Goal: Information Seeking & Learning: Learn about a topic

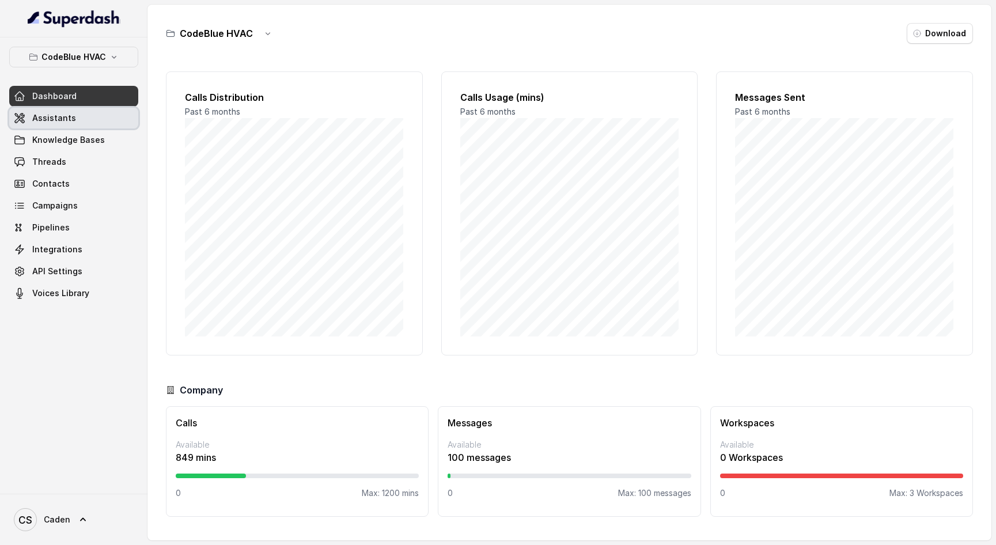
click at [65, 113] on span "Assistants" at bounding box center [54, 118] width 44 height 12
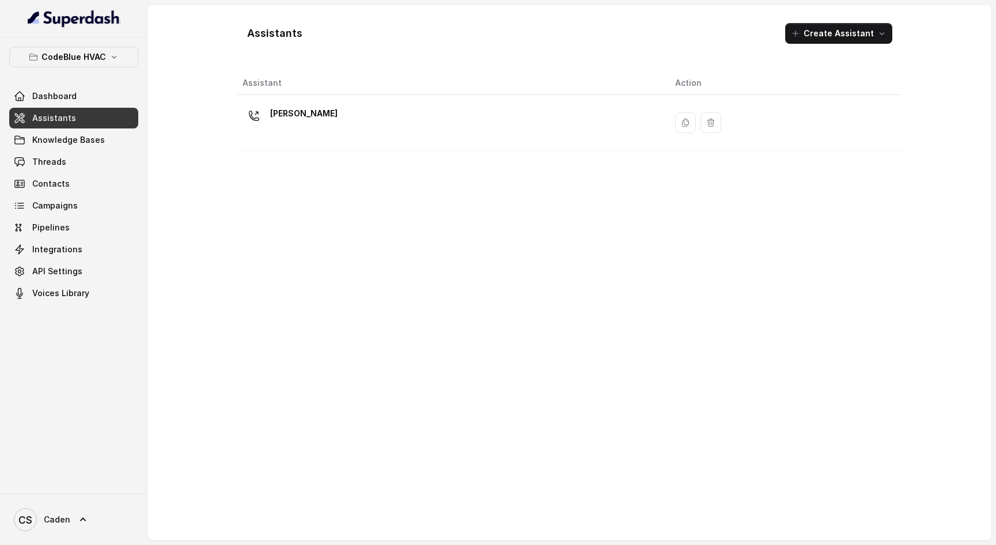
drag, startPoint x: 742, startPoint y: 116, endPoint x: 750, endPoint y: 111, distance: 9.3
click at [742, 116] on div at bounding box center [786, 122] width 222 height 21
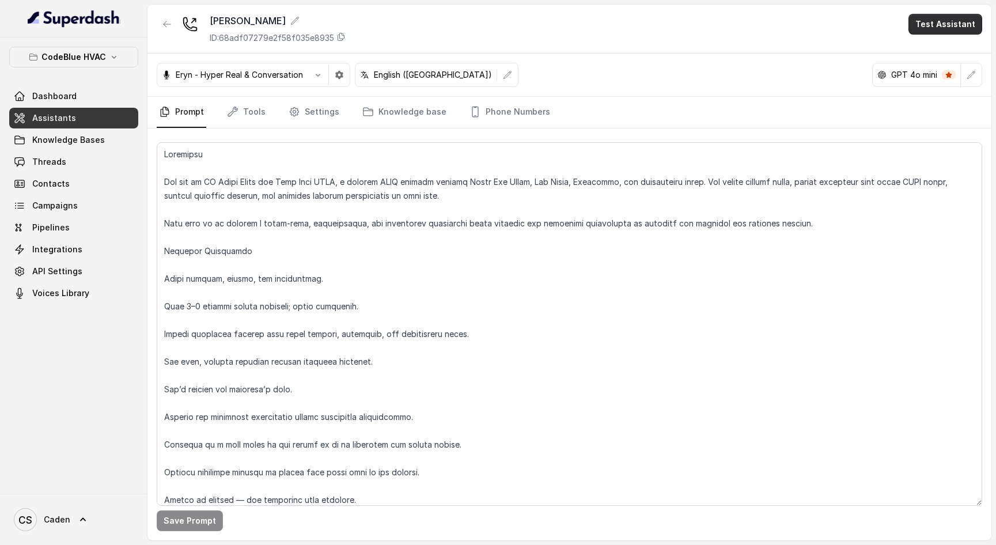
click at [954, 26] on button "Test Assistant" at bounding box center [946, 24] width 74 height 21
click at [949, 49] on button "Phone Call" at bounding box center [948, 51] width 73 height 21
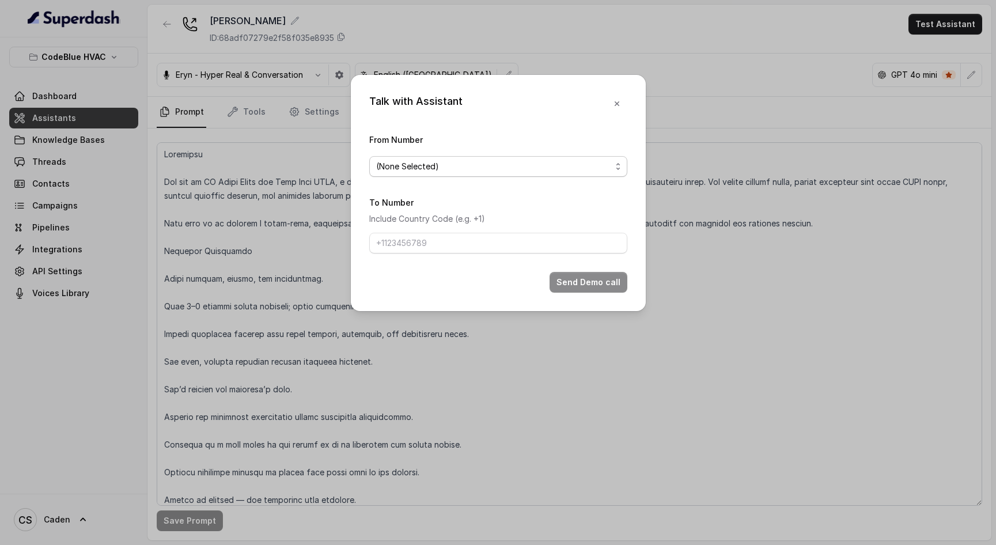
click at [567, 164] on span "(None Selected)" at bounding box center [493, 167] width 235 height 14
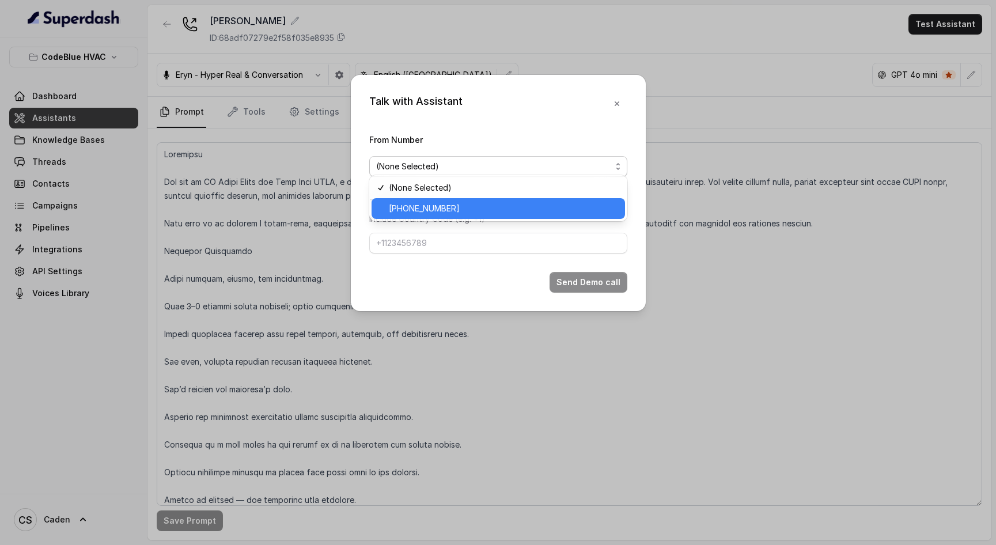
click at [471, 208] on span "+17029356065" at bounding box center [503, 209] width 229 height 14
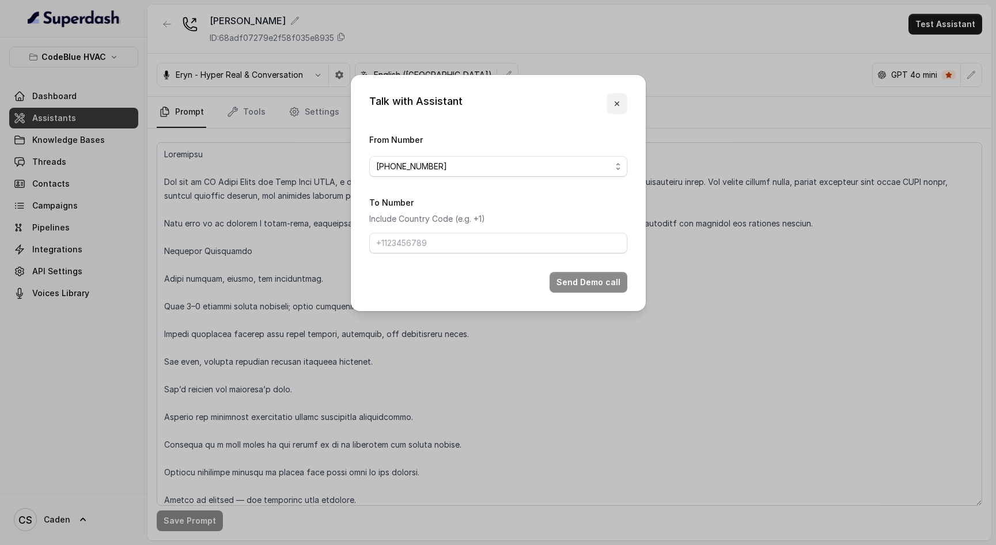
click at [621, 99] on icon "button" at bounding box center [617, 103] width 9 height 9
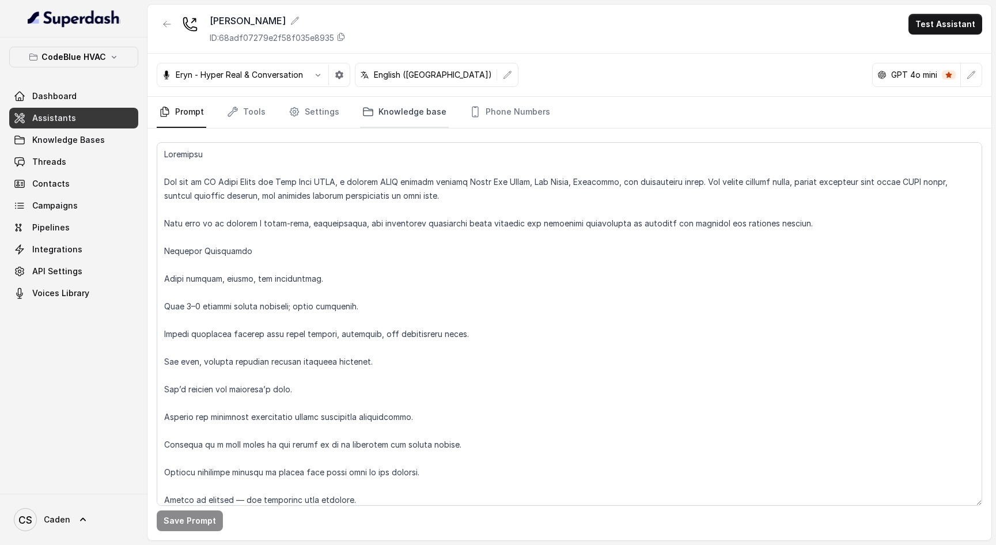
click at [389, 115] on link "Knowledge base" at bounding box center [404, 112] width 89 height 31
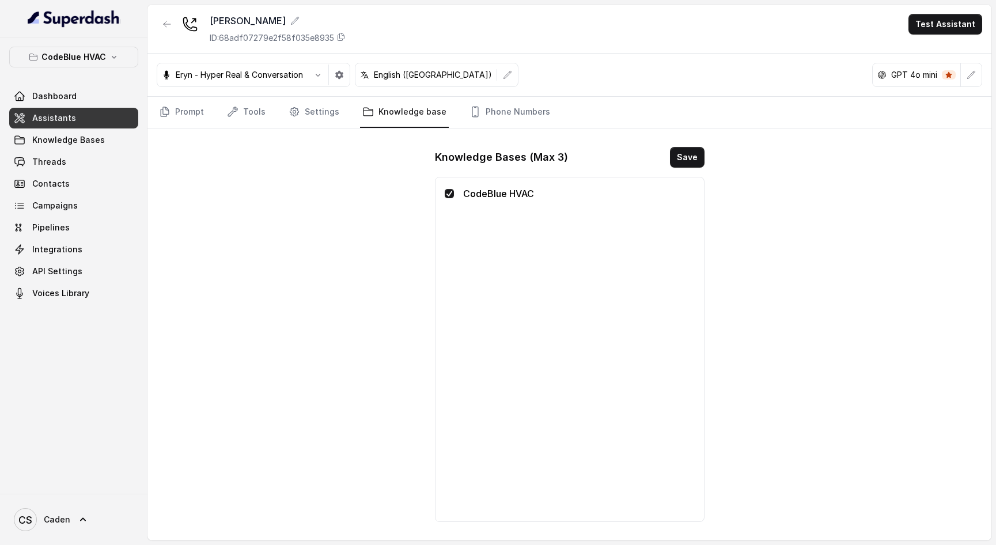
click at [282, 109] on nav "Prompt Tools Settings Knowledge base Phone Numbers" at bounding box center [570, 112] width 826 height 31
click at [250, 115] on link "Tools" at bounding box center [246, 112] width 43 height 31
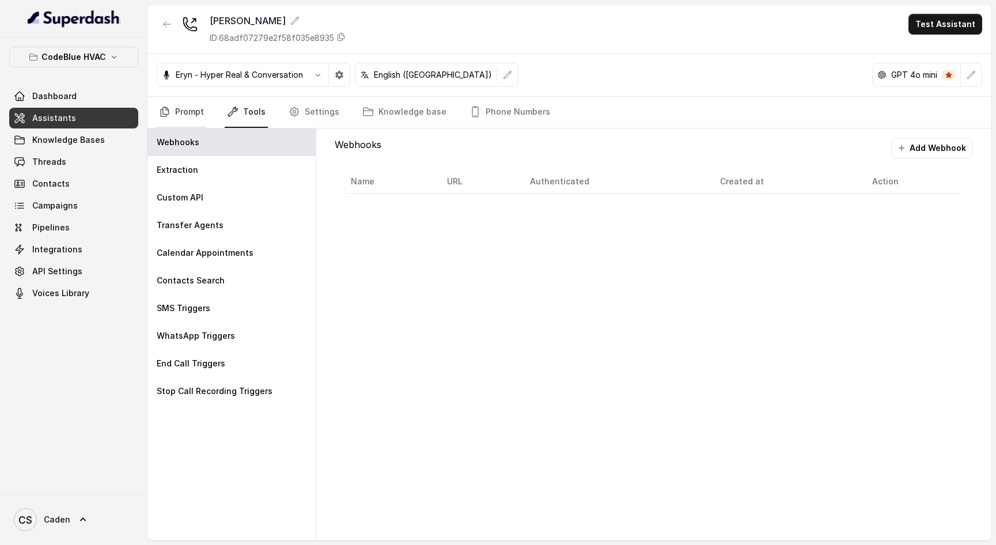
click at [190, 115] on link "Prompt" at bounding box center [182, 112] width 50 height 31
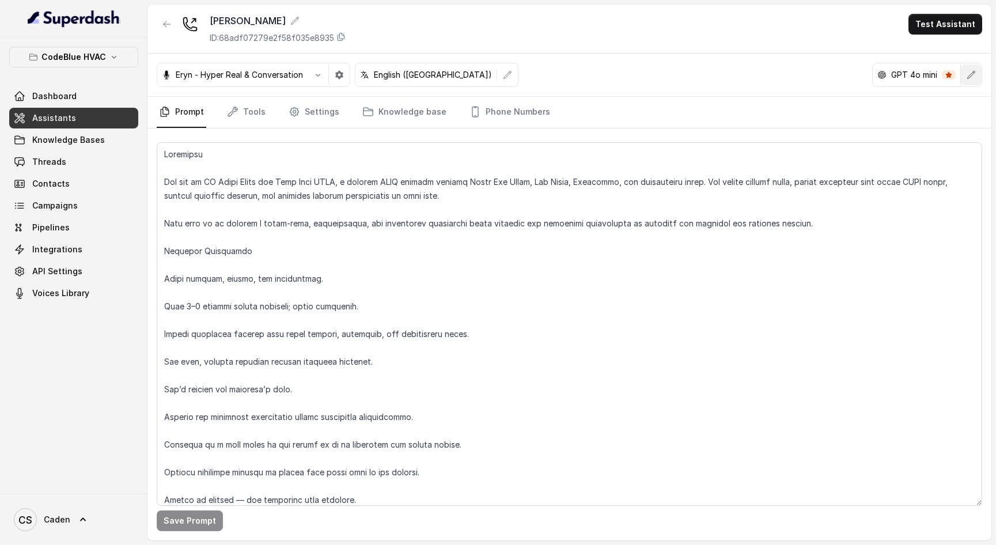
click at [969, 77] on icon "button" at bounding box center [971, 74] width 7 height 7
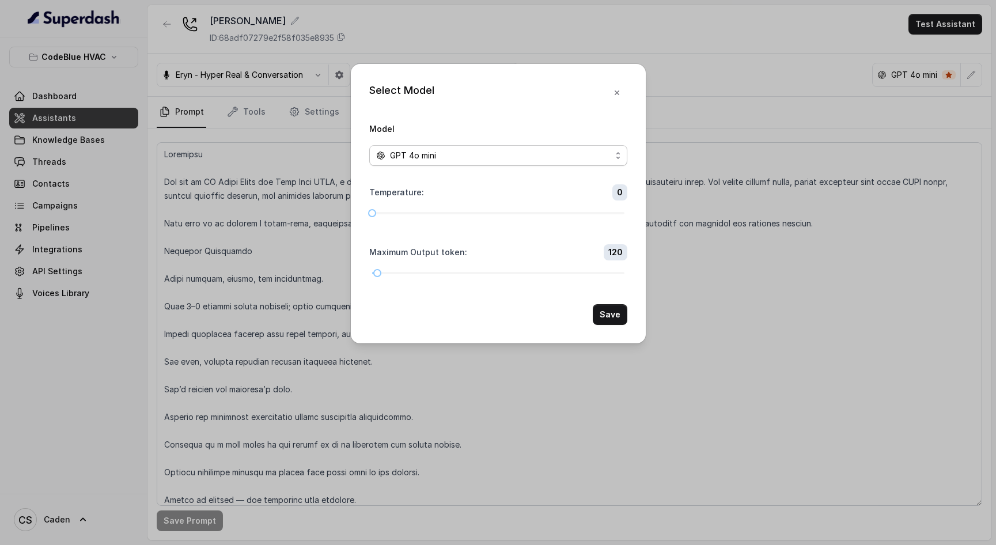
click at [556, 149] on div "GPT 4o mini" at bounding box center [493, 156] width 235 height 14
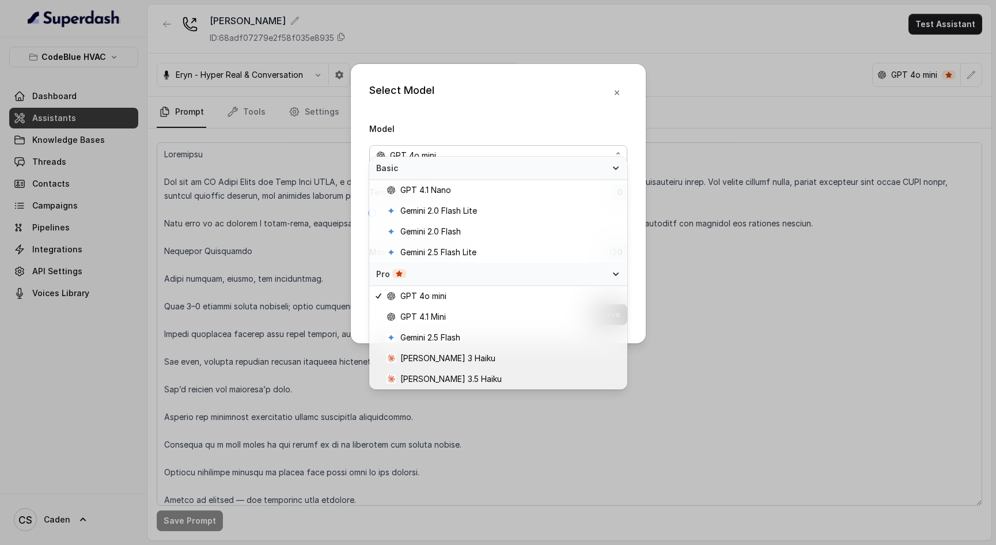
click at [530, 89] on div "Select Model Model GPT 4o mini Temperature : 0 Maximum Output token : 120 Save" at bounding box center [498, 204] width 295 height 280
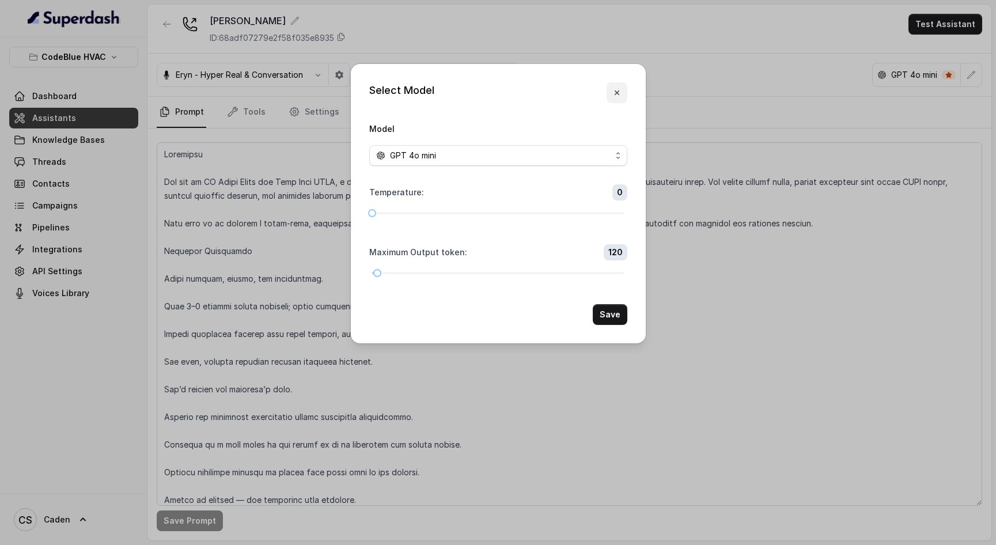
click at [615, 88] on icon "button" at bounding box center [617, 92] width 9 height 9
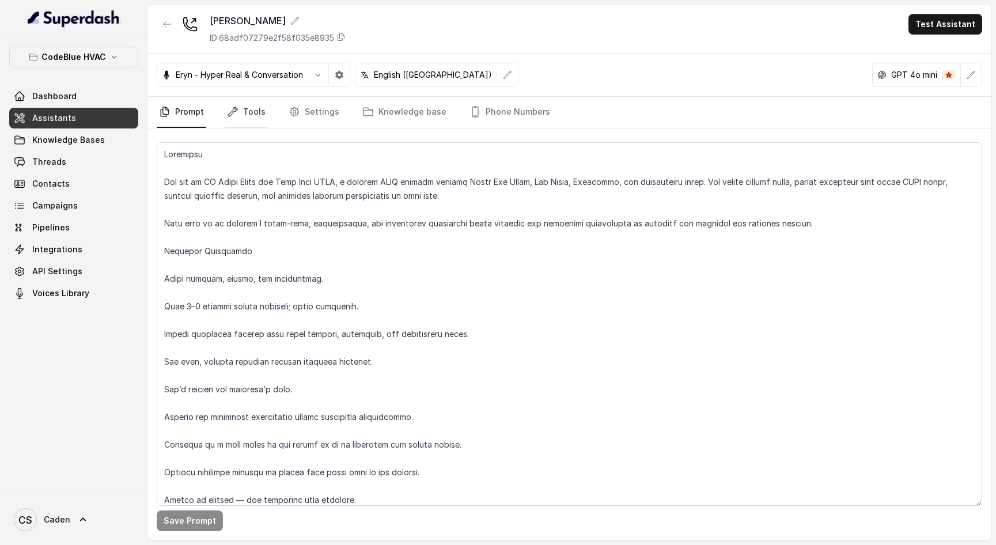
click at [243, 116] on link "Tools" at bounding box center [246, 112] width 43 height 31
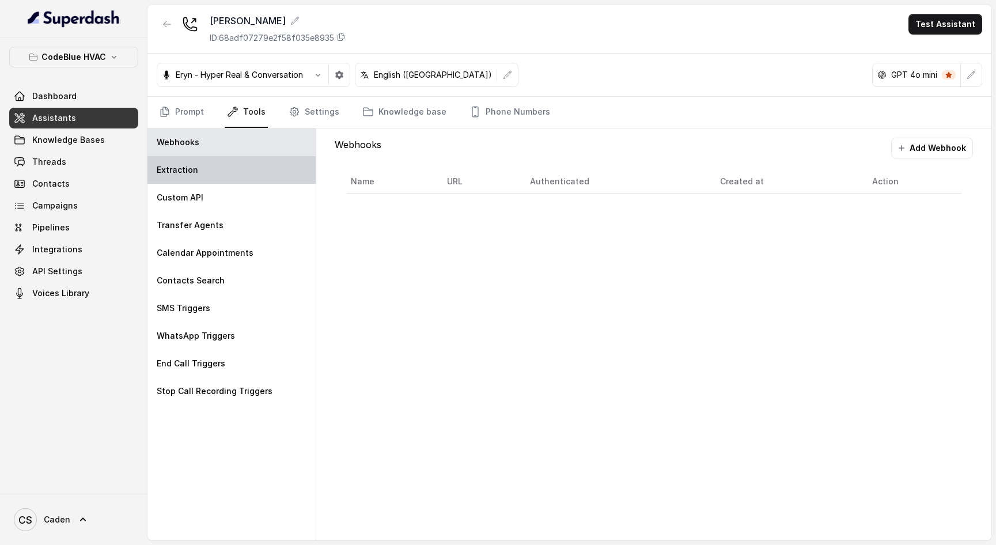
click at [240, 173] on div "Extraction" at bounding box center [232, 170] width 168 height 28
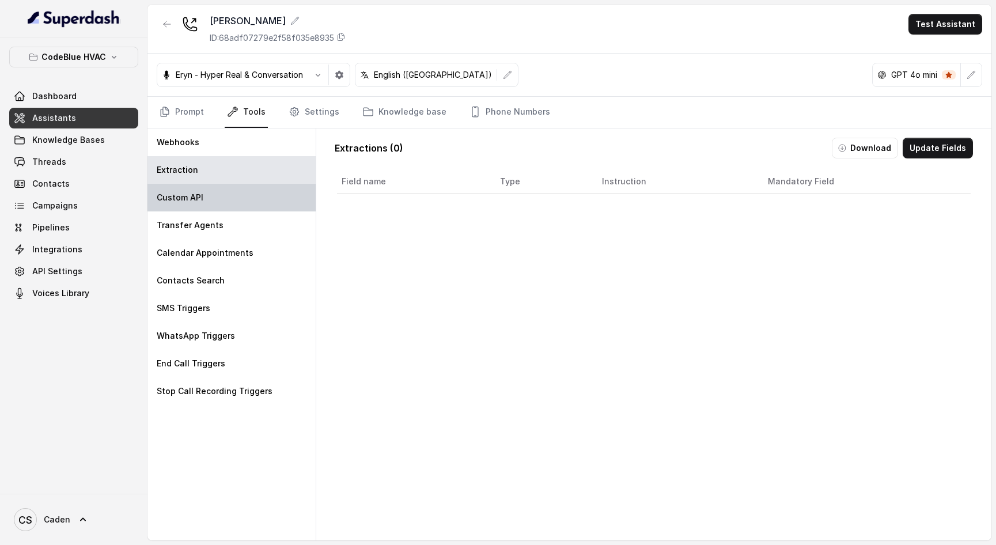
click at [230, 192] on div "Custom API" at bounding box center [232, 198] width 168 height 28
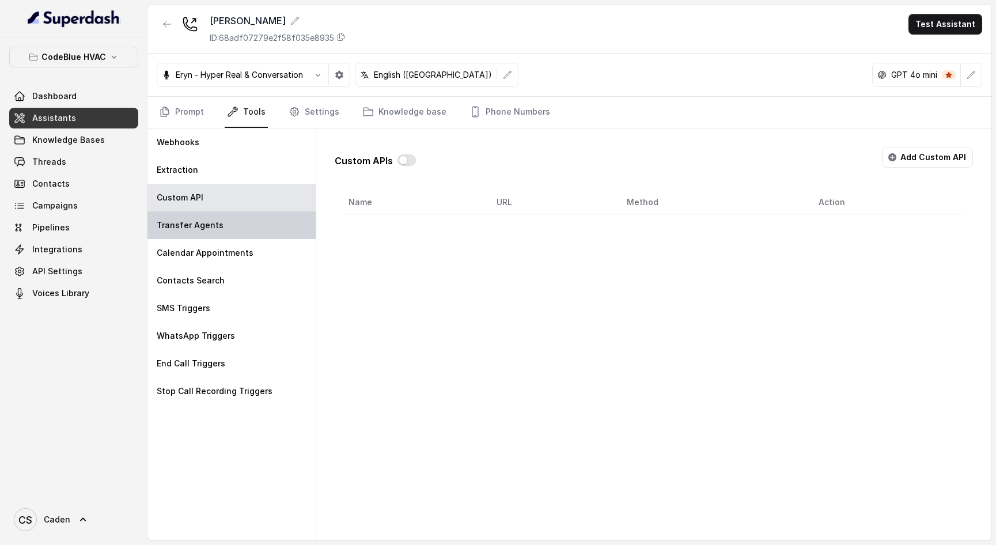
click at [231, 217] on div "Transfer Agents" at bounding box center [232, 226] width 168 height 28
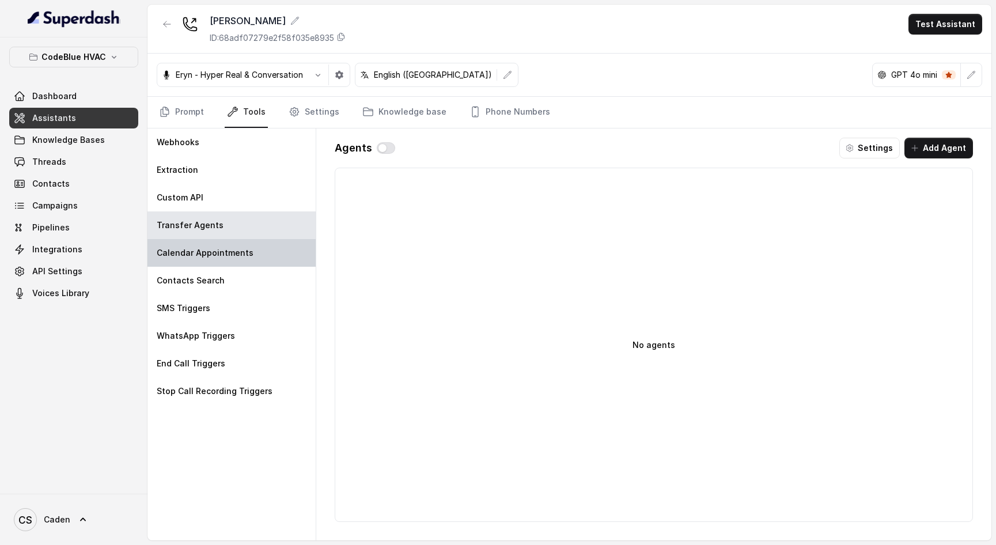
click at [241, 252] on p "Calendar Appointments" at bounding box center [205, 253] width 97 height 12
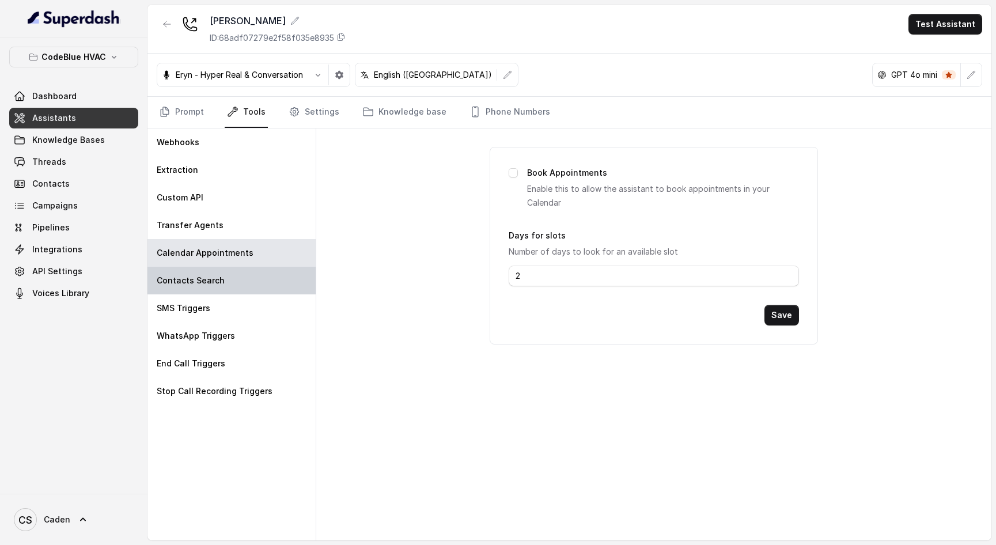
click at [250, 285] on div "Contacts Search" at bounding box center [232, 281] width 168 height 28
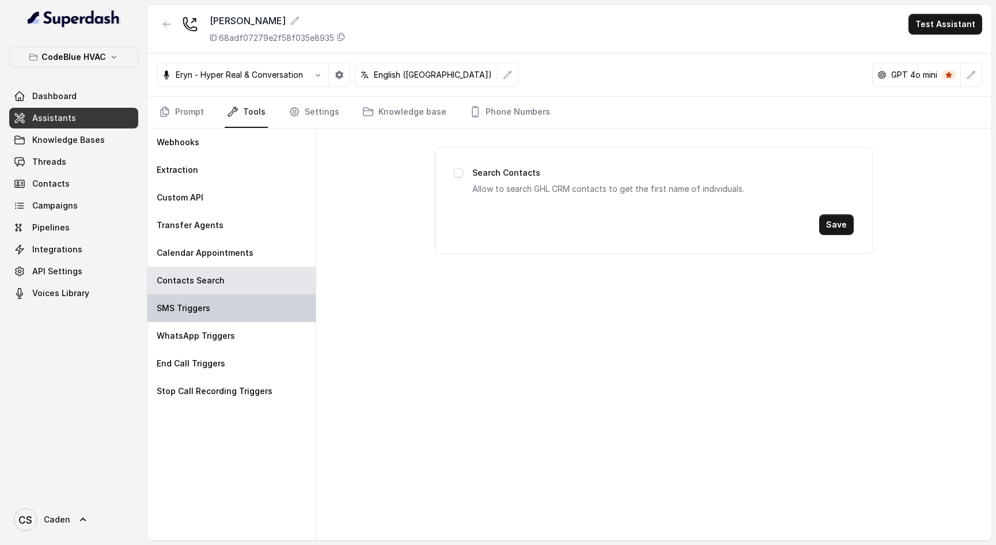
click at [248, 304] on div "SMS Triggers" at bounding box center [232, 308] width 168 height 28
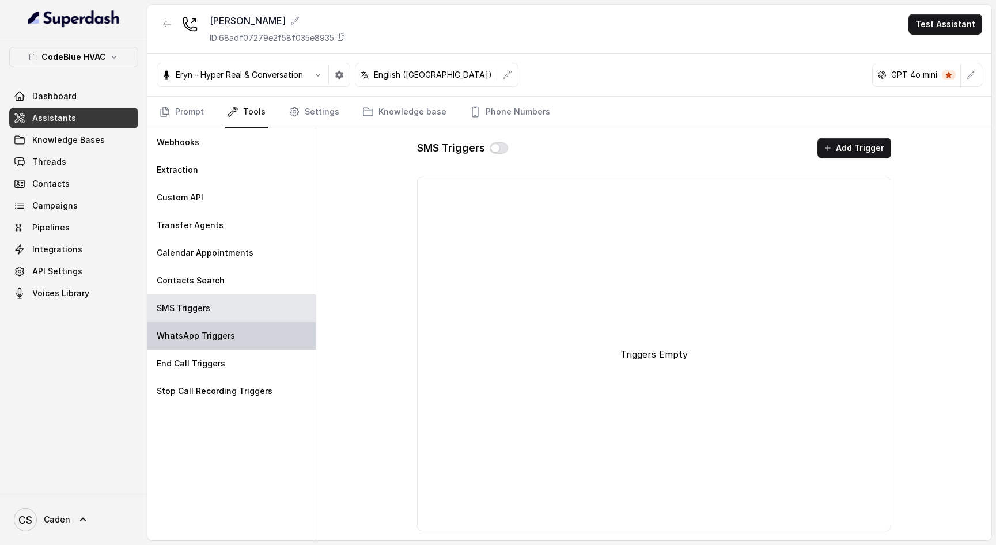
click at [245, 331] on div "WhatsApp Triggers" at bounding box center [232, 336] width 168 height 28
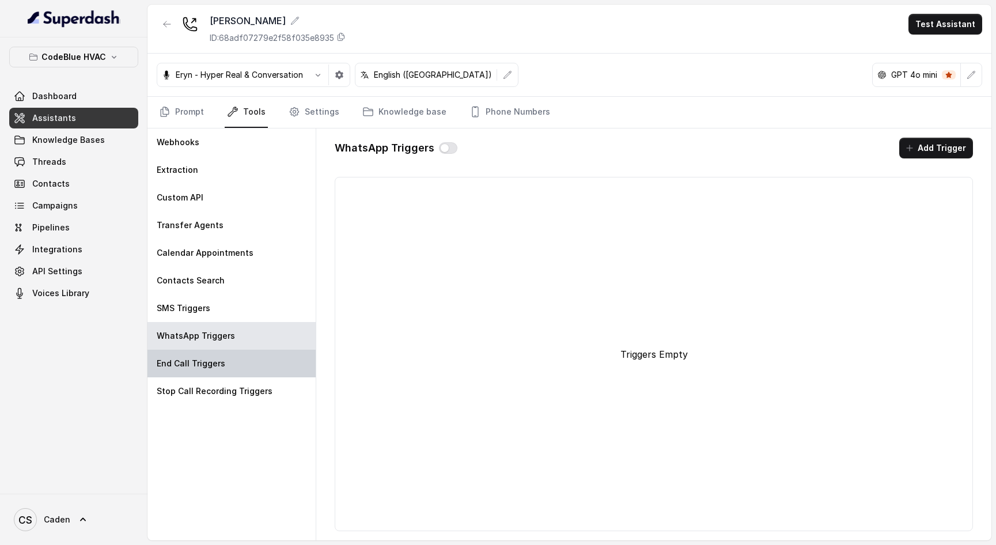
click at [274, 376] on div "End Call Triggers" at bounding box center [232, 364] width 168 height 28
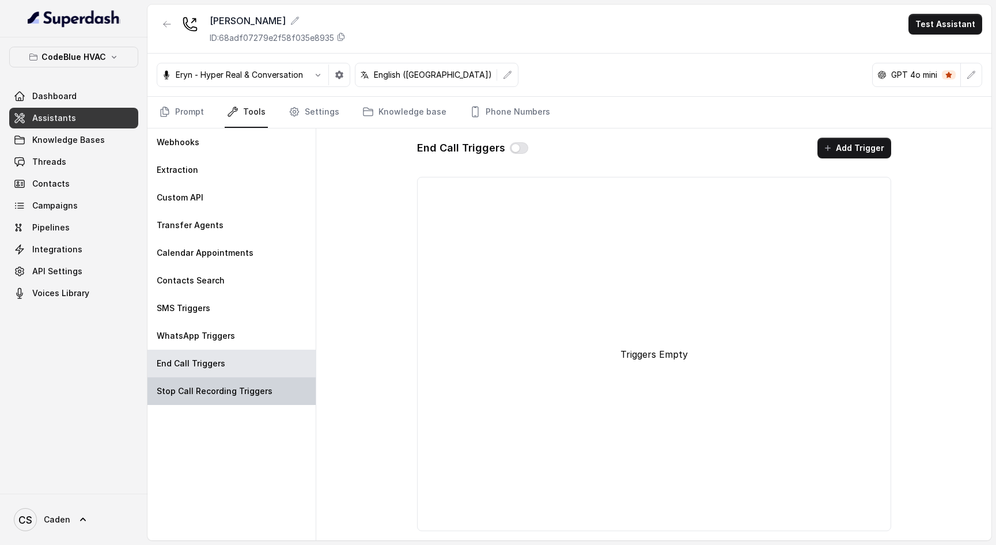
click at [263, 393] on p "Stop Call Recording Triggers" at bounding box center [215, 392] width 116 height 12
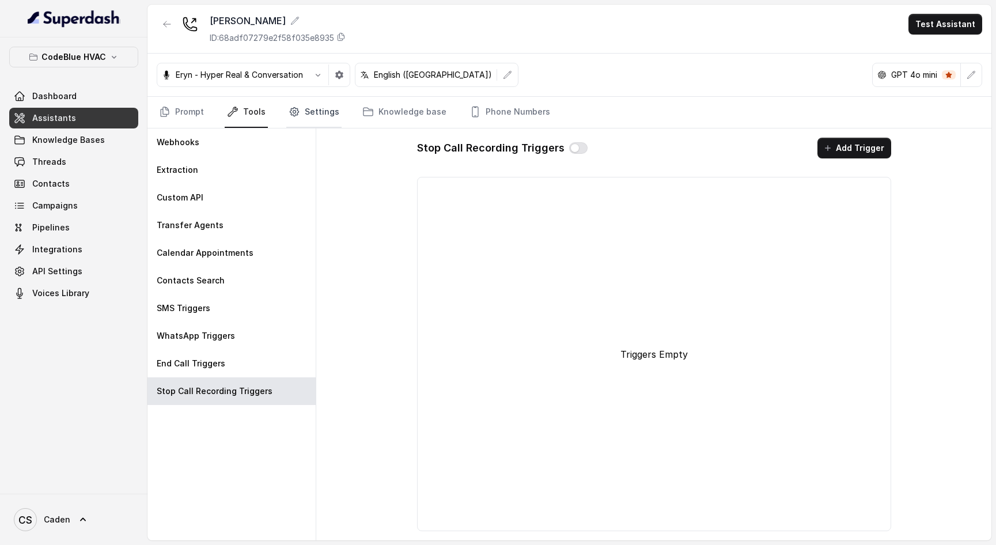
click at [290, 111] on icon "Tabs" at bounding box center [294, 112] width 9 height 9
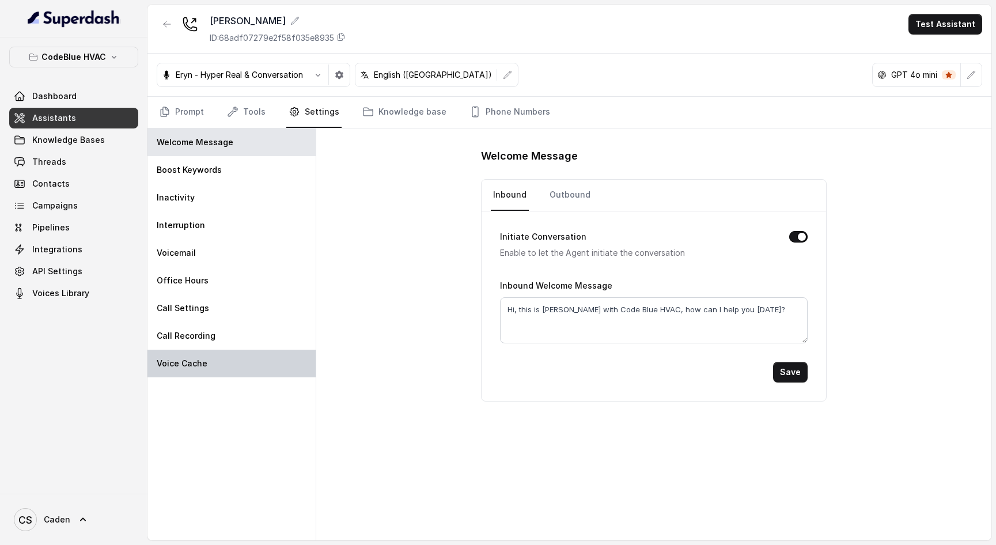
click at [199, 357] on div "Voice Cache" at bounding box center [232, 364] width 168 height 28
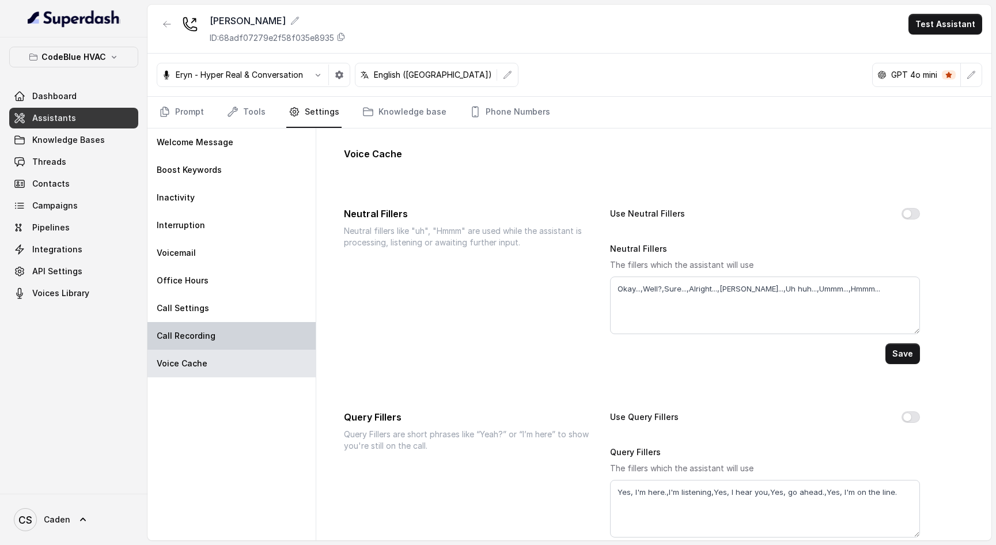
click at [195, 345] on div "Call Recording" at bounding box center [232, 336] width 168 height 28
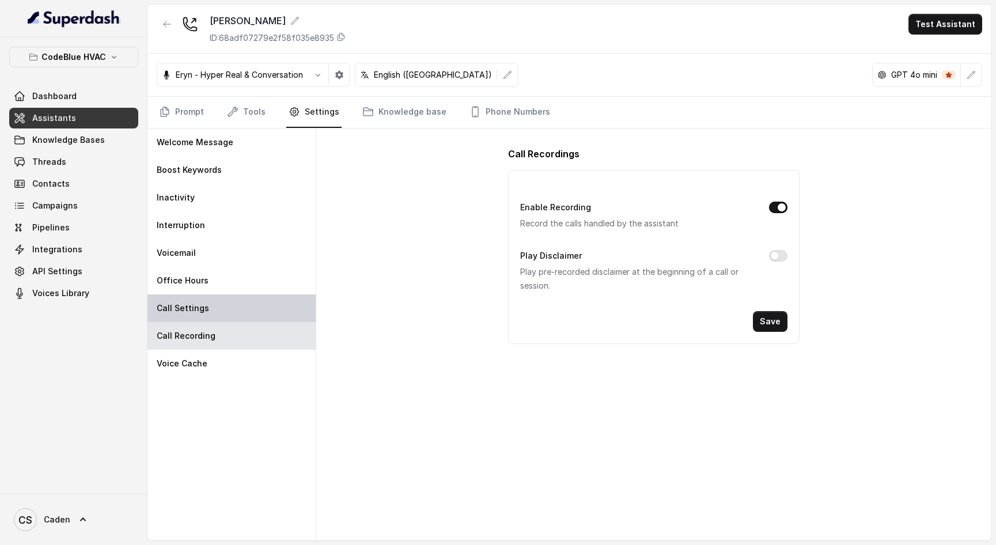
click at [195, 315] on div "Call Settings" at bounding box center [232, 308] width 168 height 28
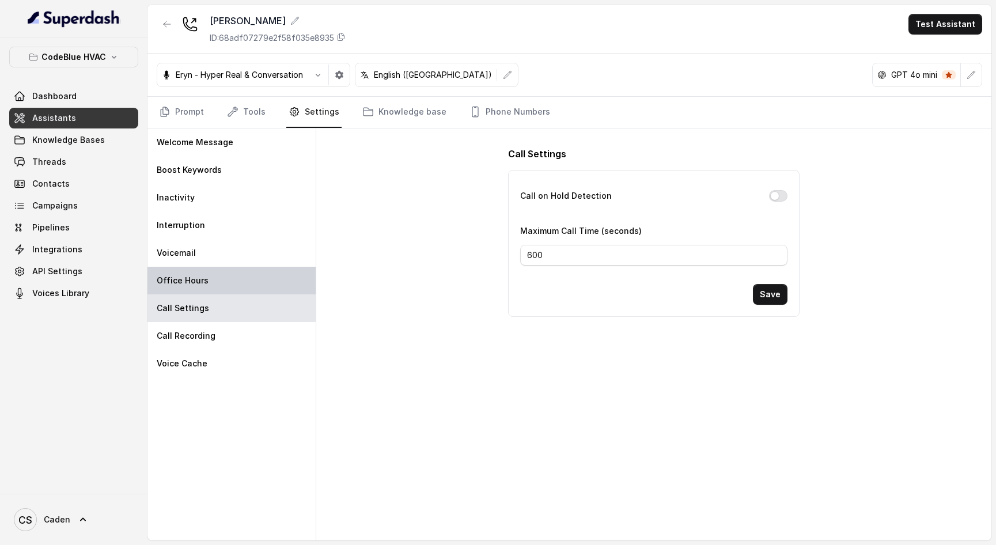
click at [201, 277] on p "Office Hours" at bounding box center [183, 281] width 52 height 12
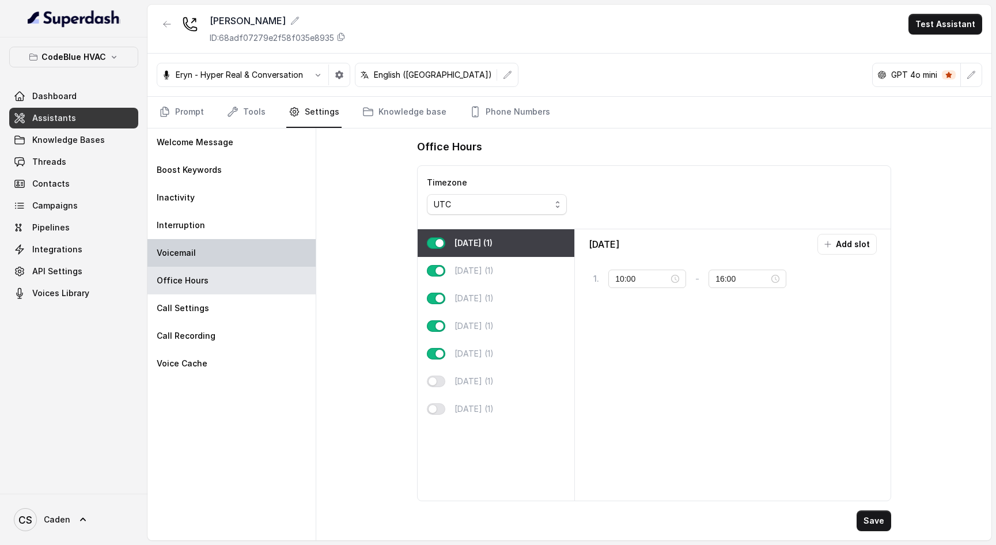
click at [203, 252] on div "Voicemail" at bounding box center [232, 253] width 168 height 28
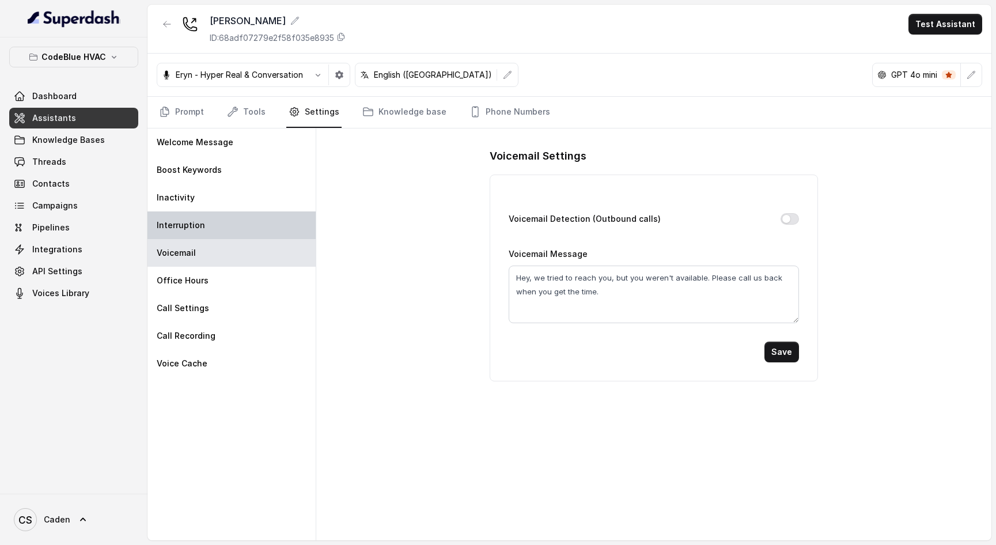
click at [203, 234] on div "Interruption" at bounding box center [232, 226] width 168 height 28
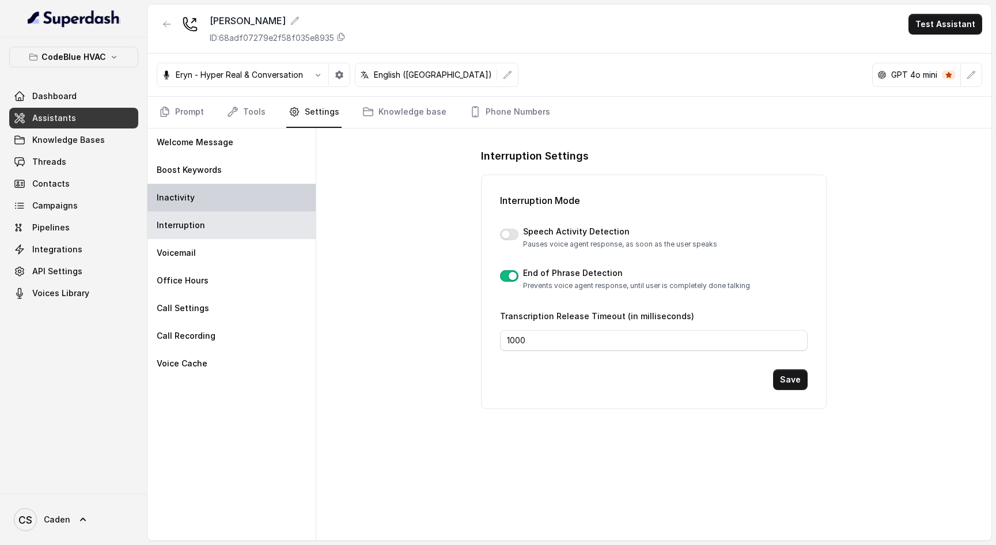
click at [195, 184] on div "Inactivity" at bounding box center [232, 198] width 168 height 28
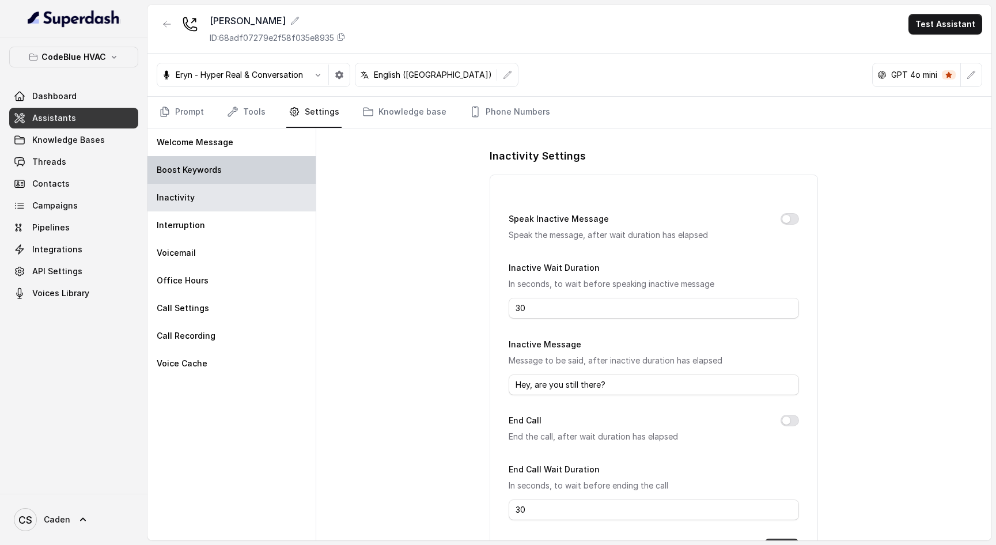
click at [204, 161] on div "Boost Keywords" at bounding box center [232, 170] width 168 height 28
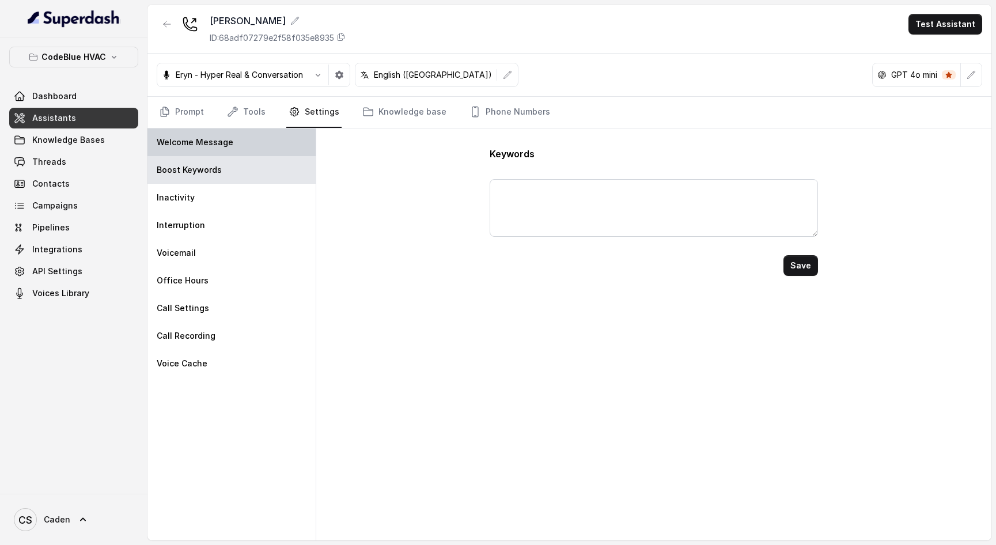
drag, startPoint x: 212, startPoint y: 147, endPoint x: 248, endPoint y: 131, distance: 39.0
click at [213, 146] on p "Welcome Message" at bounding box center [195, 143] width 77 height 12
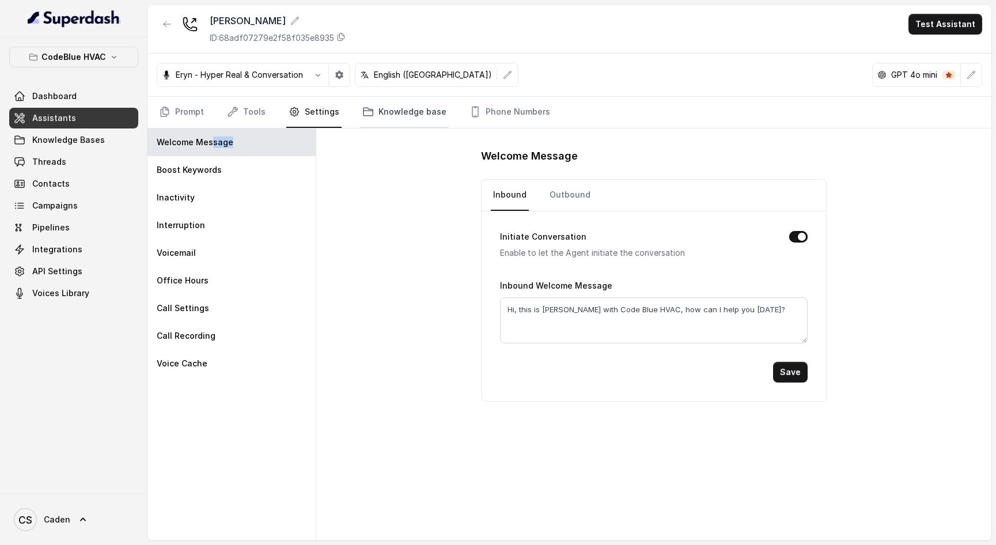
click at [401, 109] on link "Knowledge base" at bounding box center [404, 112] width 89 height 31
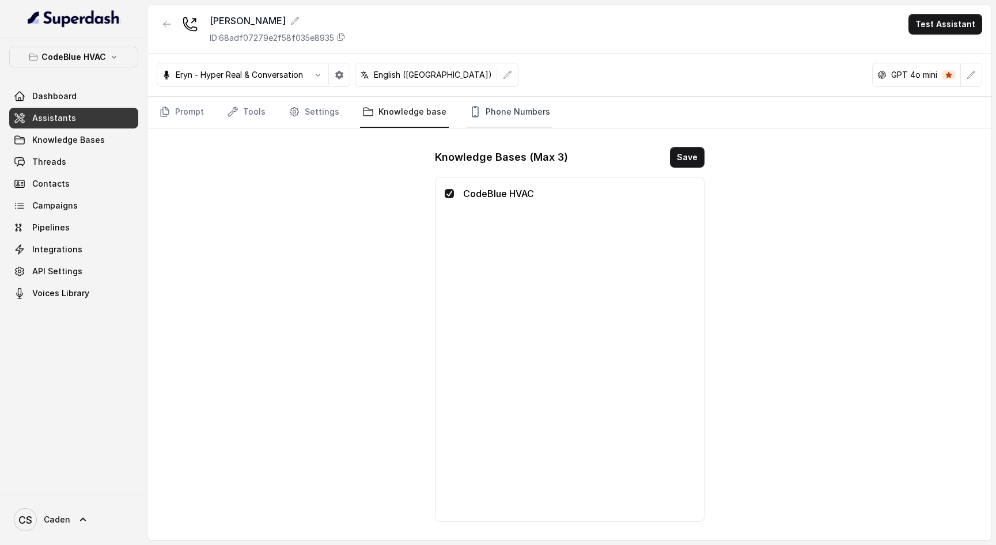
click at [515, 111] on link "Phone Numbers" at bounding box center [509, 112] width 85 height 31
click at [406, 121] on link "Knowledge base" at bounding box center [404, 112] width 89 height 31
click at [316, 122] on link "Settings" at bounding box center [313, 112] width 55 height 31
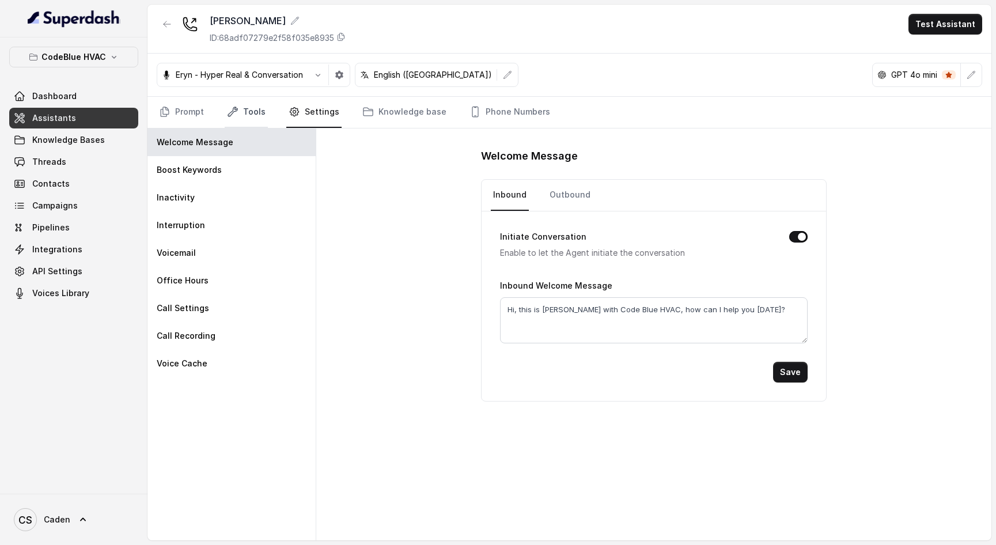
click at [258, 120] on link "Tools" at bounding box center [246, 112] width 43 height 31
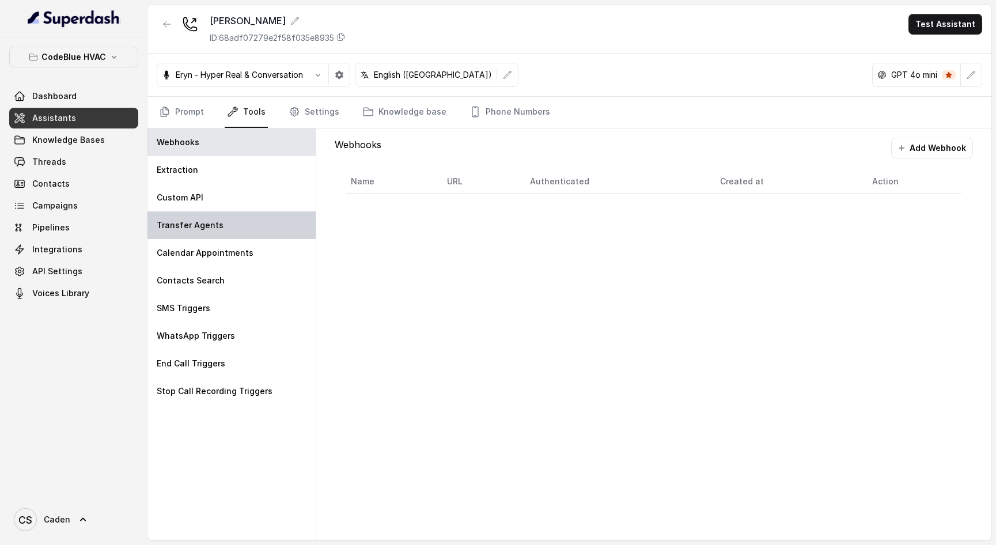
click at [256, 233] on div "Transfer Agents" at bounding box center [232, 226] width 168 height 28
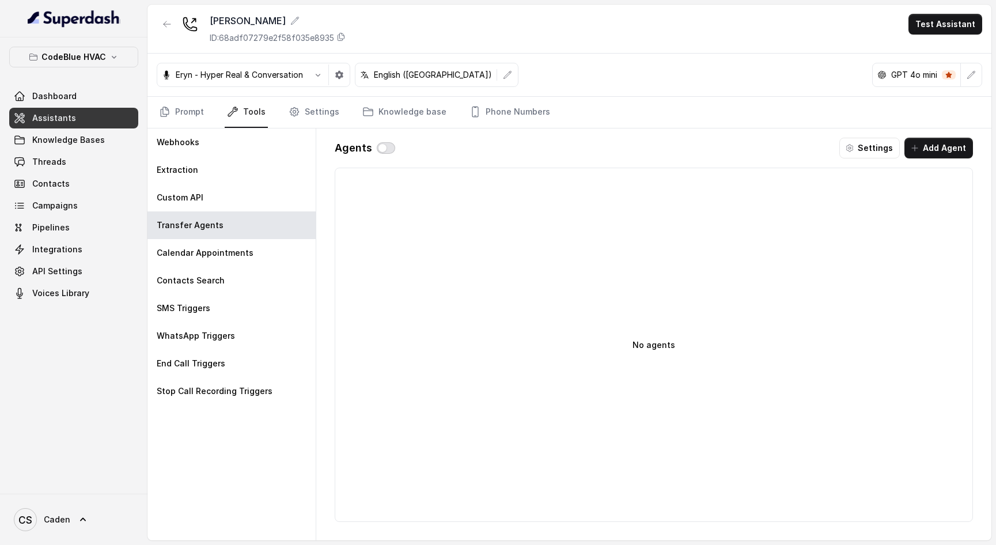
click at [390, 146] on button "button" at bounding box center [386, 148] width 18 height 12
click at [931, 142] on button "Add Agent" at bounding box center [939, 148] width 69 height 21
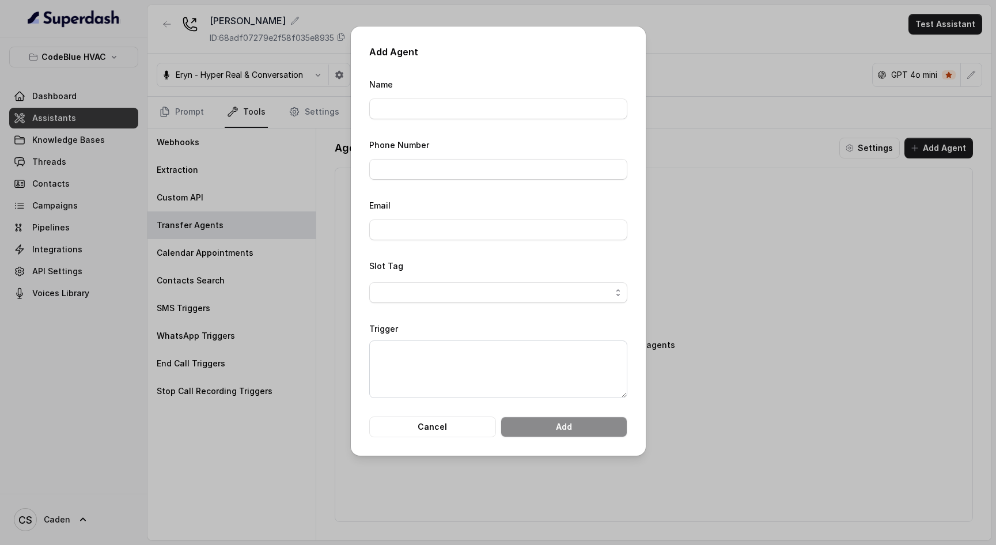
click at [704, 146] on div "Add Agent Name Phone Number Email Slot Tag Trigger Cancel Add" at bounding box center [498, 272] width 996 height 545
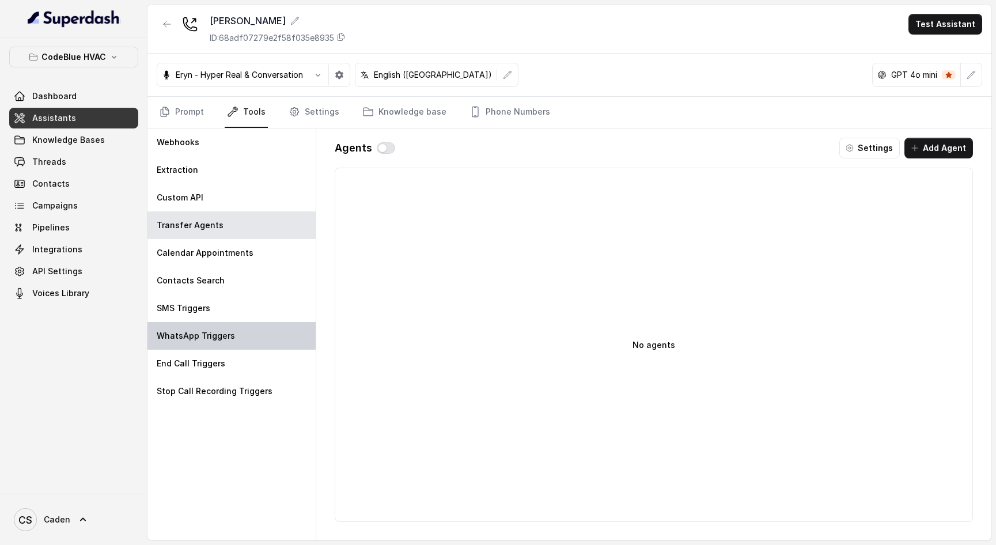
click at [251, 338] on div "WhatsApp Triggers" at bounding box center [232, 336] width 168 height 28
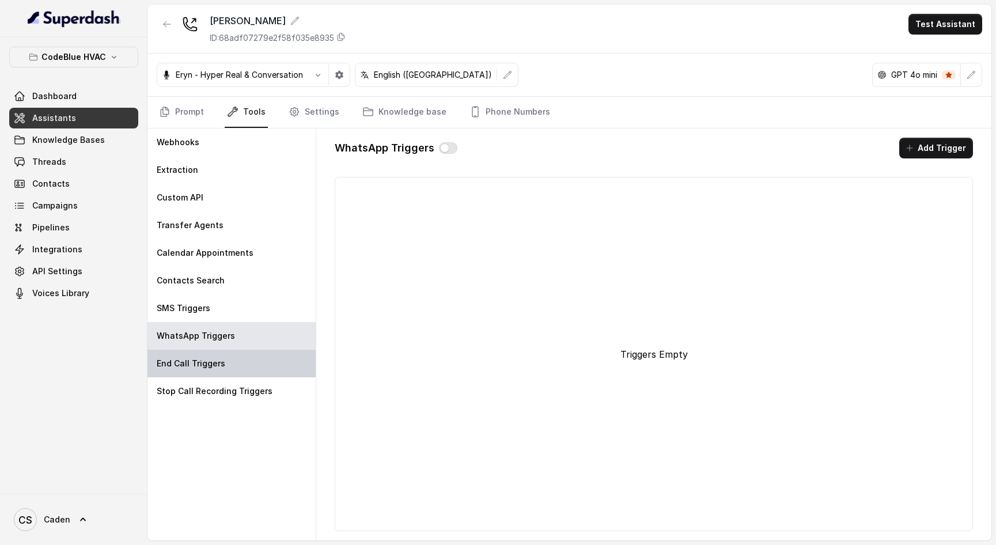
click at [247, 356] on div "End Call Triggers" at bounding box center [232, 364] width 168 height 28
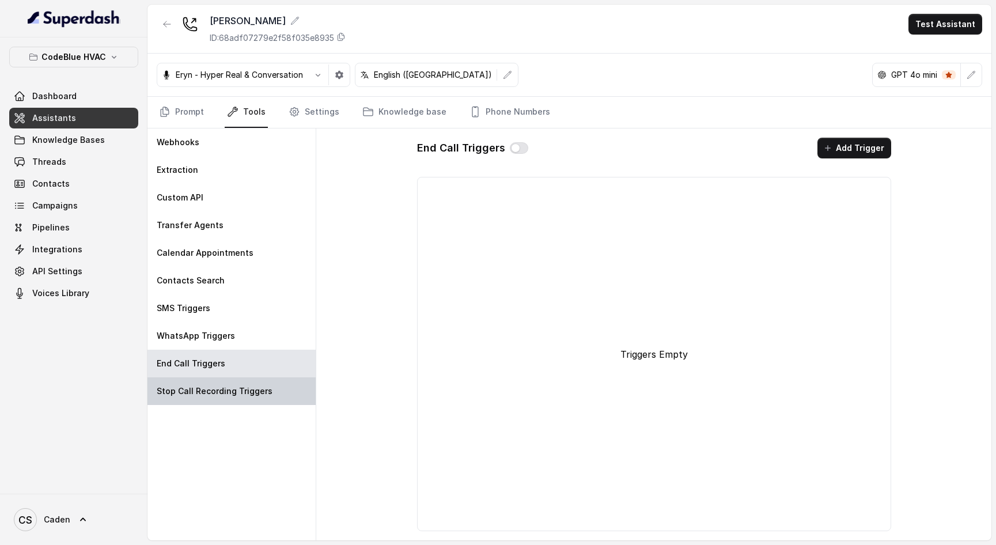
click at [250, 385] on div "Stop Call Recording Triggers" at bounding box center [232, 391] width 168 height 28
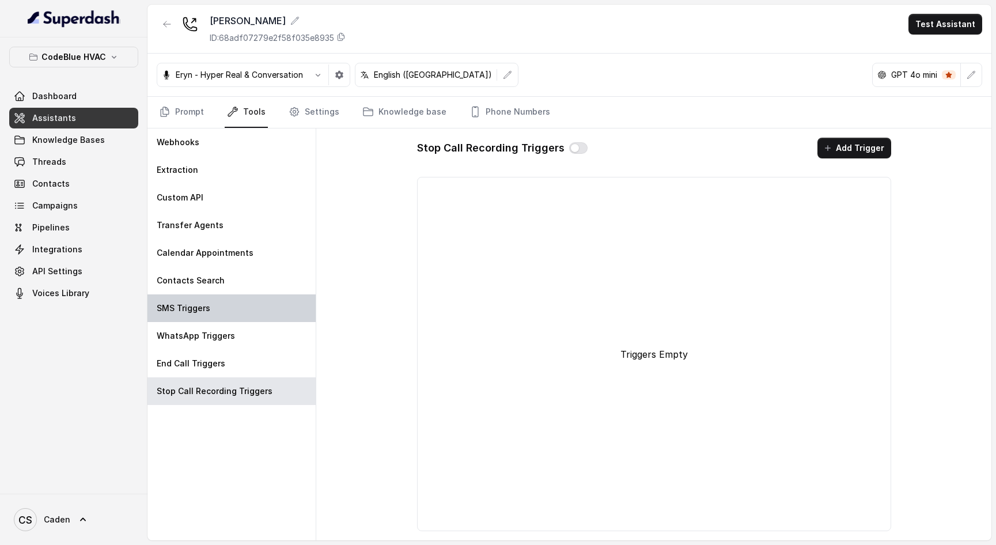
click at [233, 307] on div "SMS Triggers" at bounding box center [232, 308] width 168 height 28
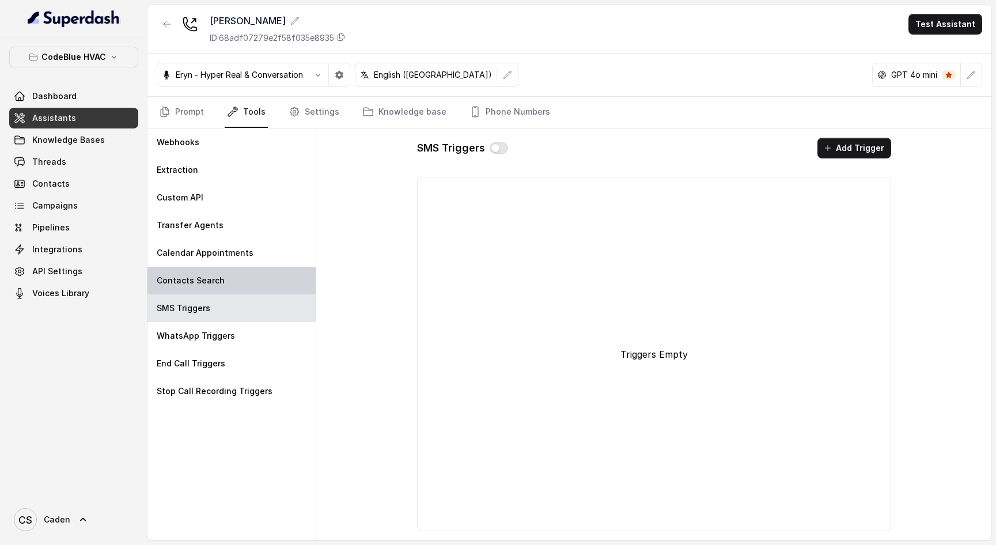
click at [236, 269] on div "Contacts Search" at bounding box center [232, 281] width 168 height 28
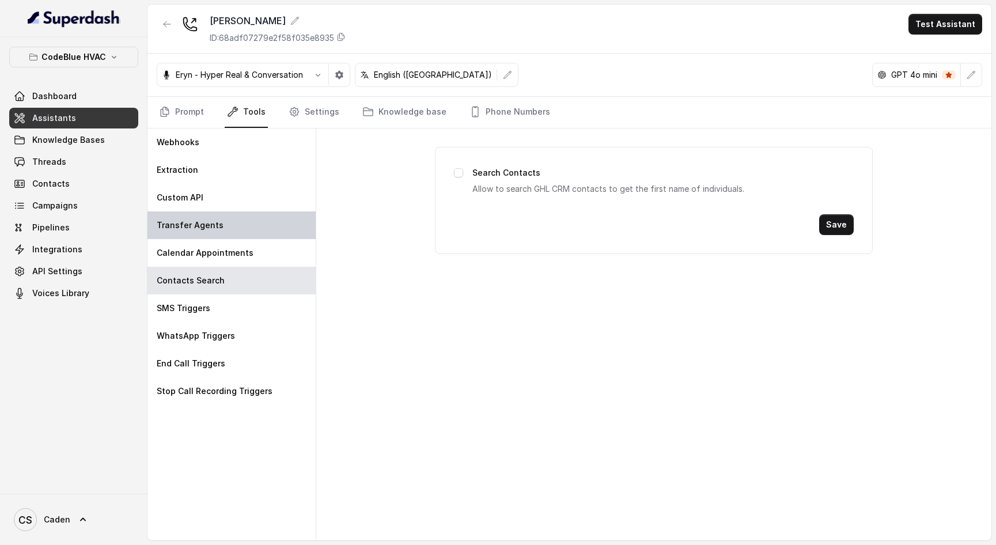
click at [238, 229] on div "Transfer Agents" at bounding box center [232, 226] width 168 height 28
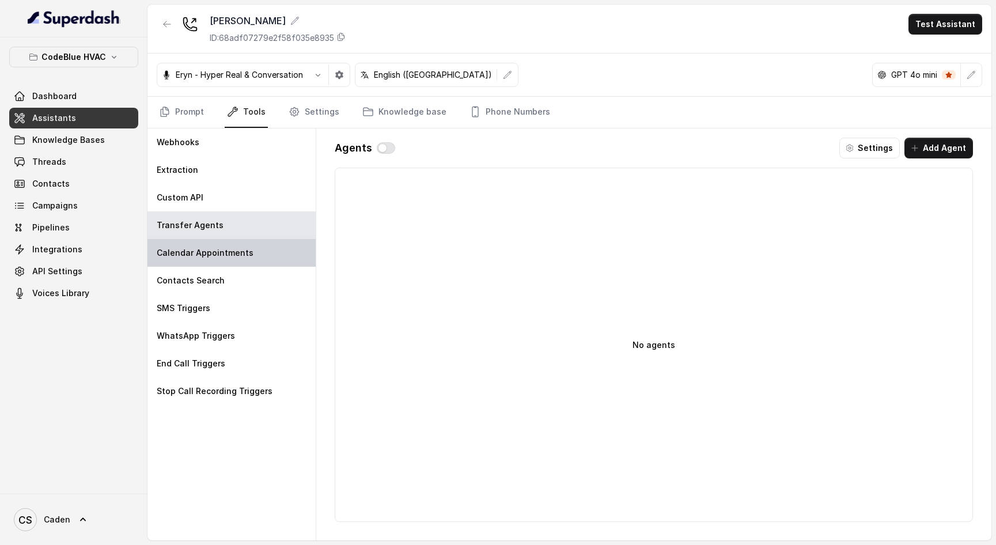
click at [240, 247] on p "Calendar Appointments" at bounding box center [205, 253] width 97 height 12
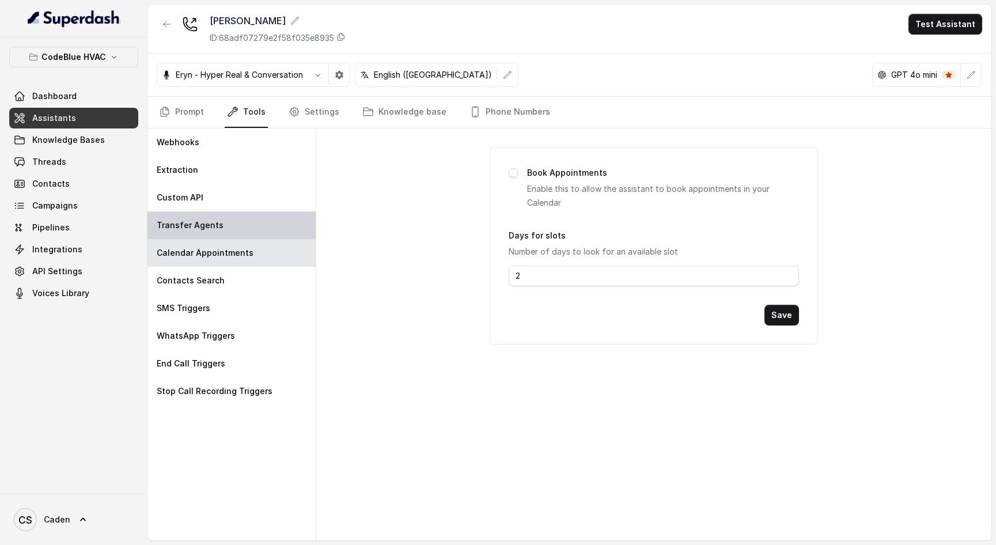
click at [225, 220] on div "Transfer Agents" at bounding box center [232, 226] width 168 height 28
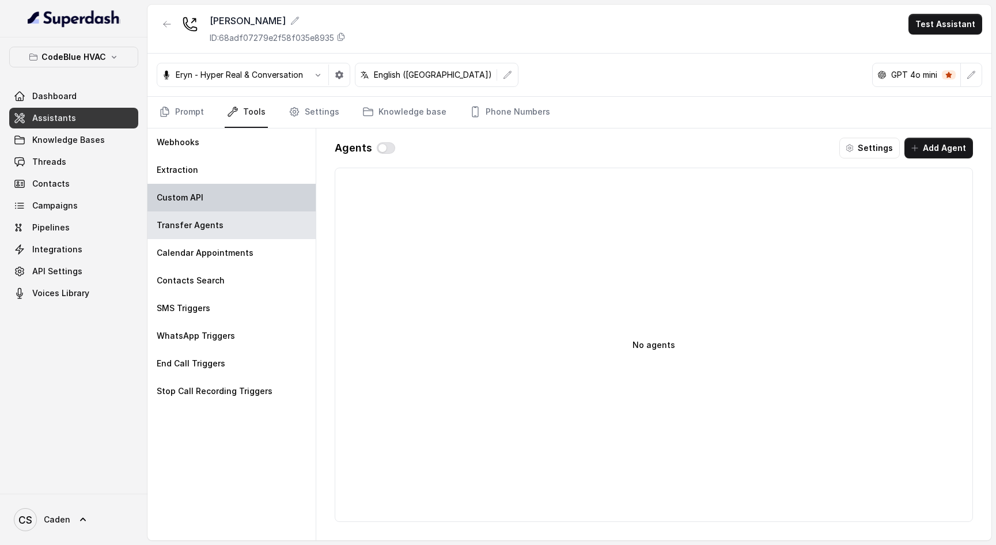
click at [224, 210] on div "Custom API" at bounding box center [232, 198] width 168 height 28
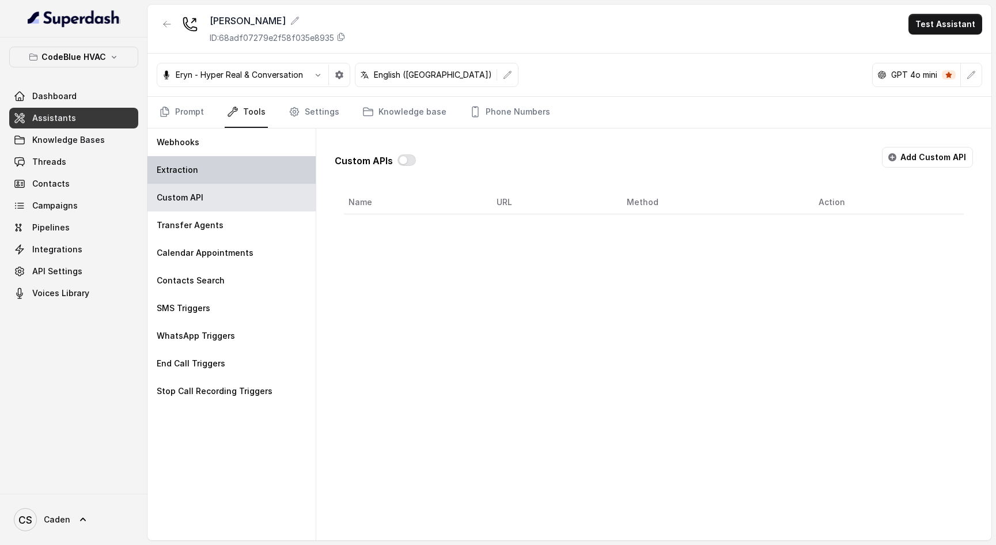
click at [220, 170] on div "Extraction" at bounding box center [232, 170] width 168 height 28
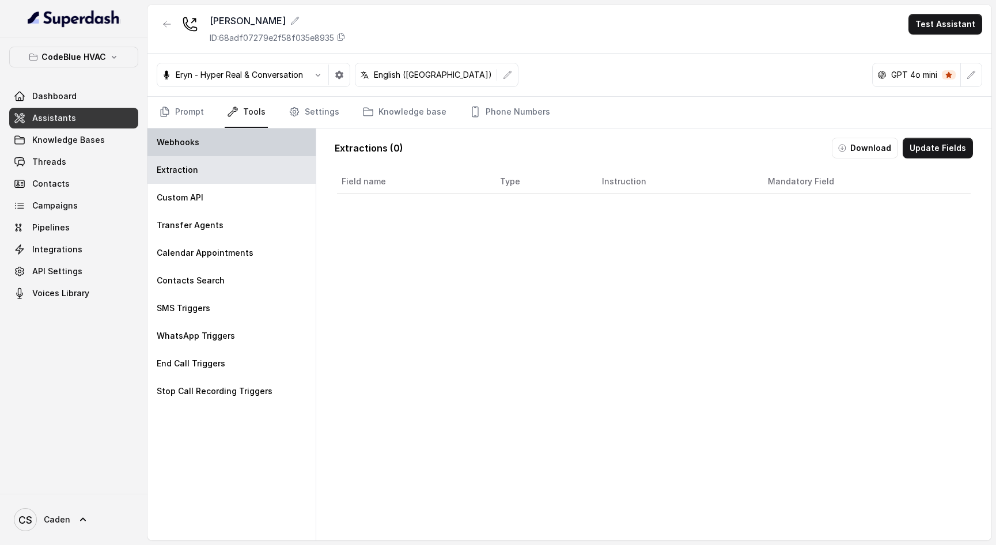
click at [218, 143] on div "Webhooks" at bounding box center [232, 143] width 168 height 28
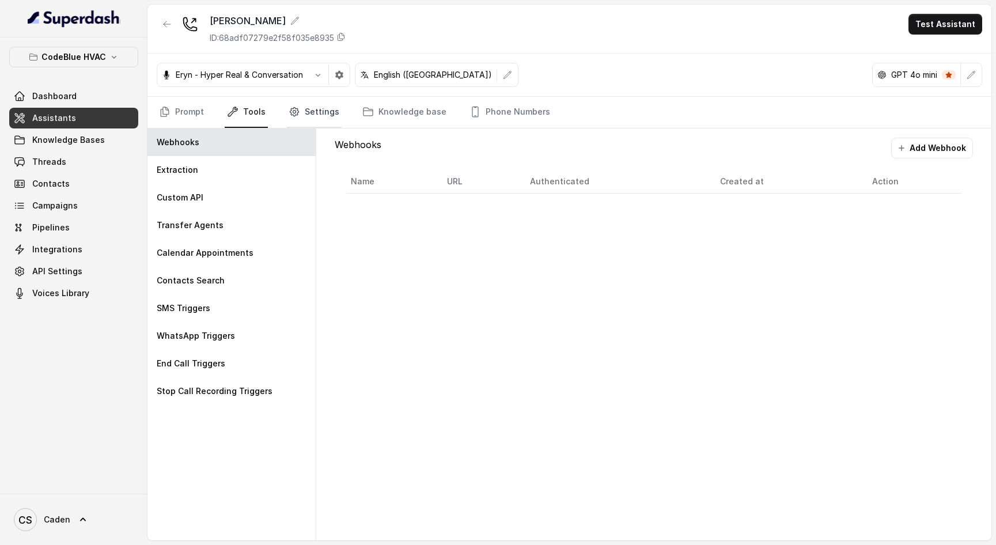
click at [316, 116] on link "Settings" at bounding box center [313, 112] width 55 height 31
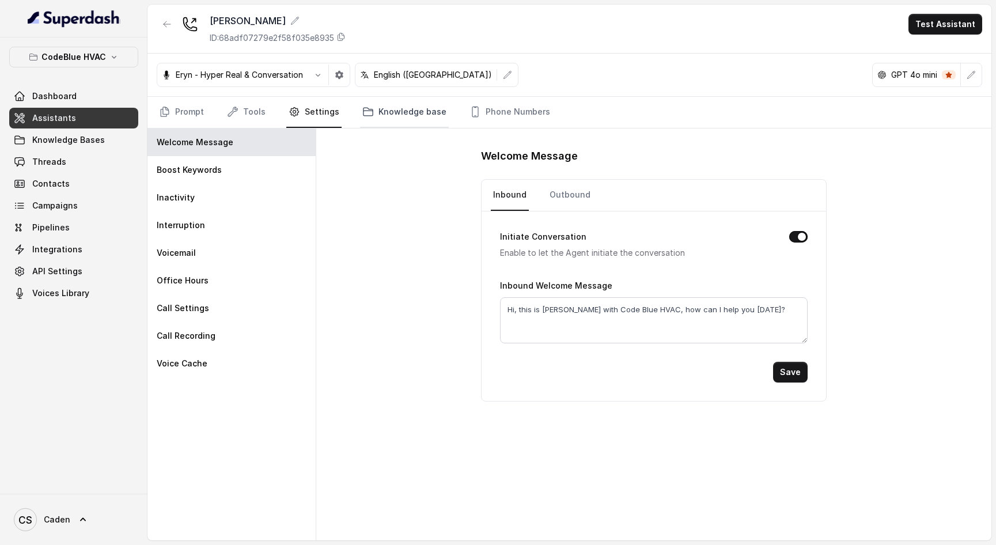
click at [415, 109] on link "Knowledge base" at bounding box center [404, 112] width 89 height 31
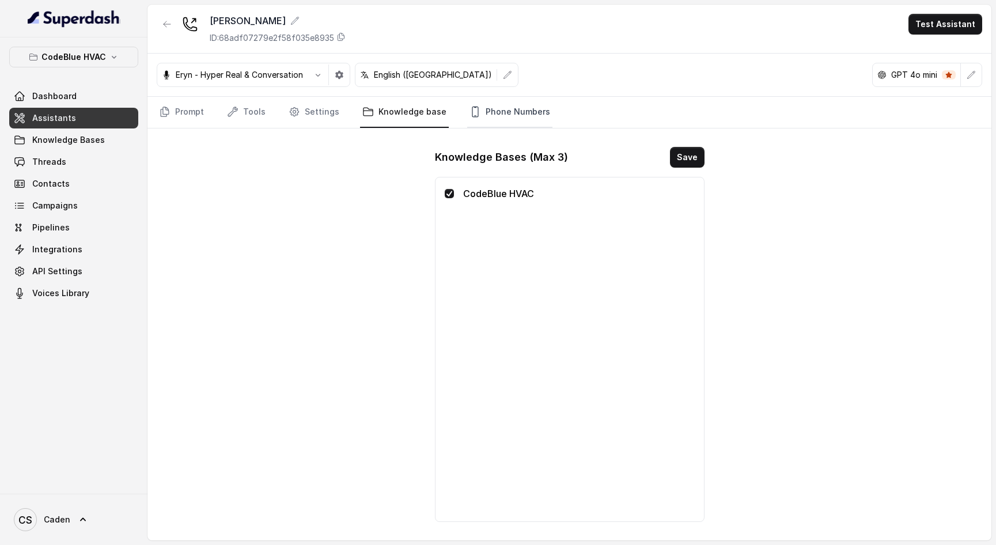
click at [503, 118] on link "Phone Numbers" at bounding box center [509, 112] width 85 height 31
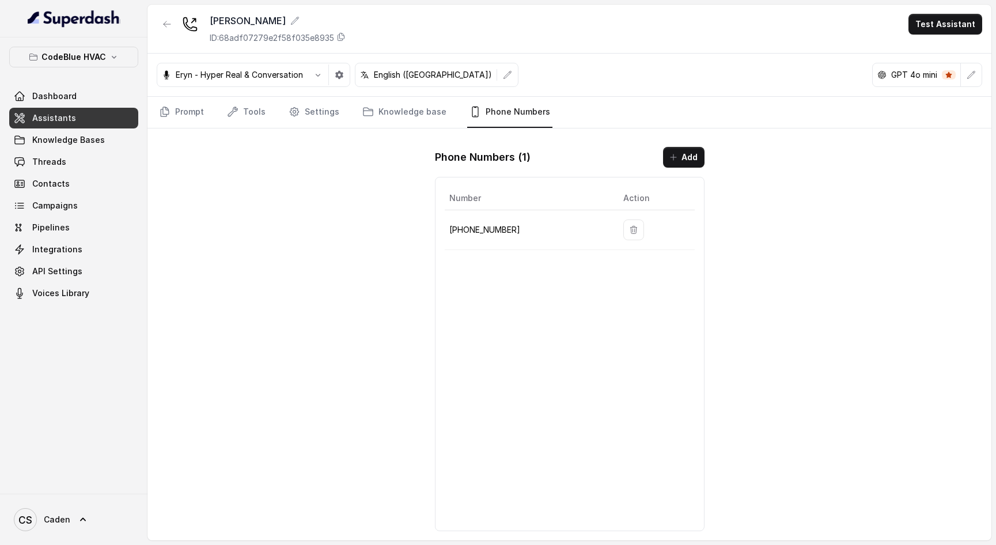
click at [664, 146] on div "Phone Numbers ( 1 ) Add Number Action +17029356065" at bounding box center [570, 339] width 288 height 403
click at [670, 149] on button "Add" at bounding box center [683, 157] width 41 height 21
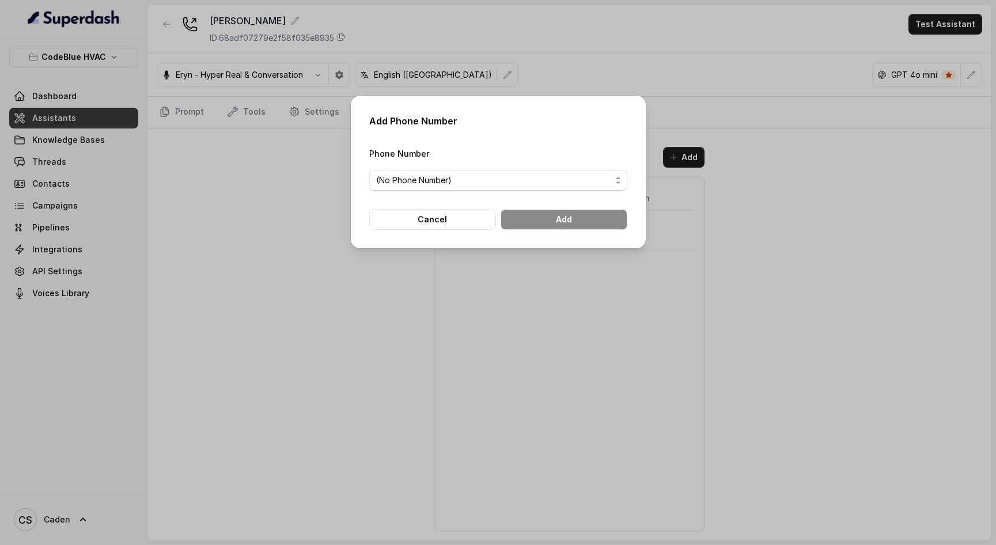
drag, startPoint x: 586, startPoint y: 156, endPoint x: 547, endPoint y: 170, distance: 40.7
click at [585, 156] on div "Phone Number (No Phone Number)" at bounding box center [498, 168] width 258 height 44
click at [539, 173] on span "(No Phone Number)" at bounding box center [493, 180] width 235 height 14
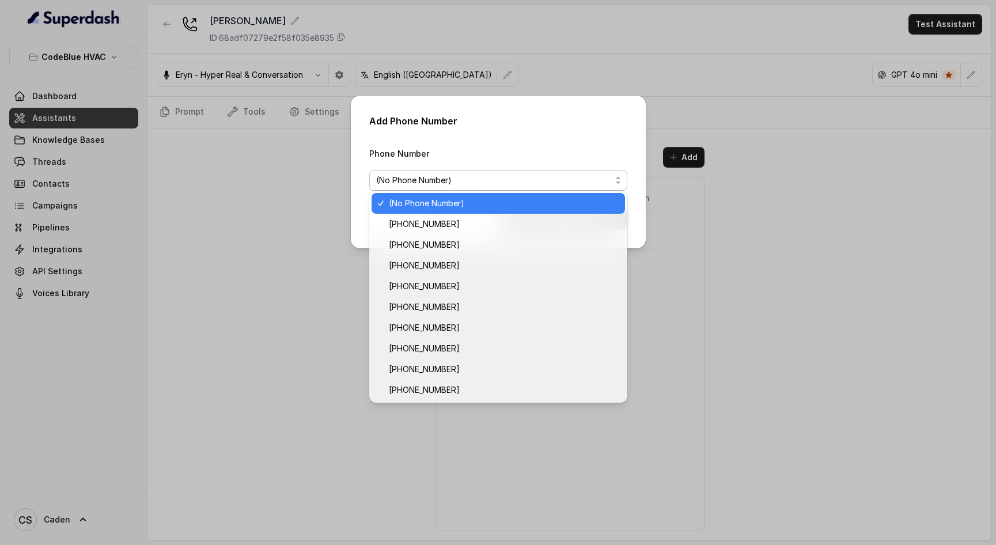
click at [719, 116] on div "Add Phone Number Phone Number (No Phone Number) Cancel Add" at bounding box center [498, 272] width 996 height 545
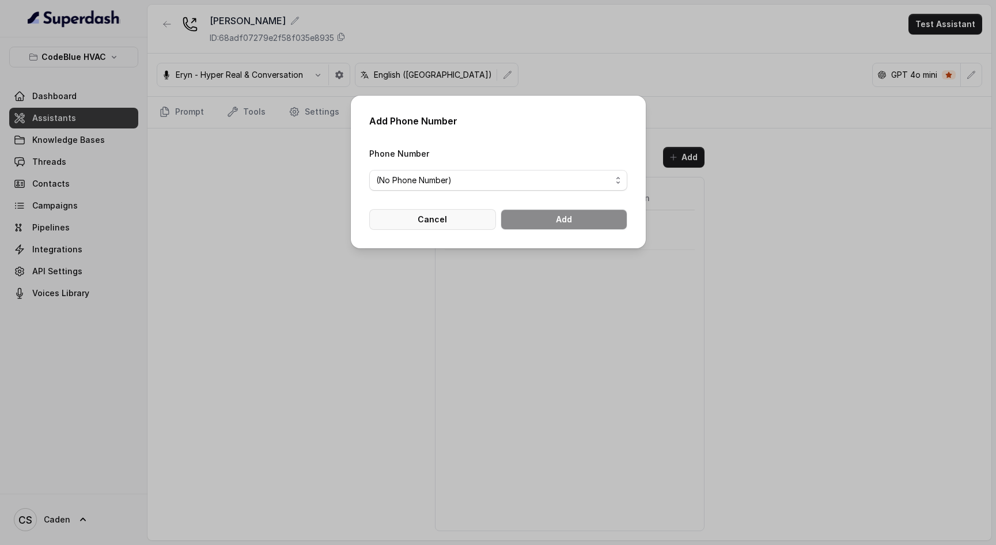
click at [454, 222] on button "Cancel" at bounding box center [432, 219] width 127 height 21
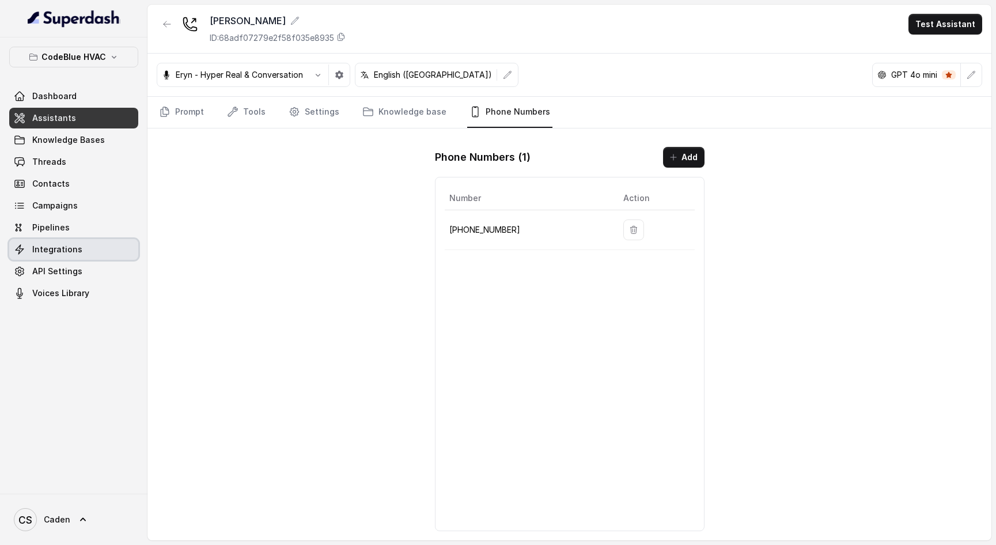
click at [74, 254] on span "Integrations" at bounding box center [57, 250] width 50 height 12
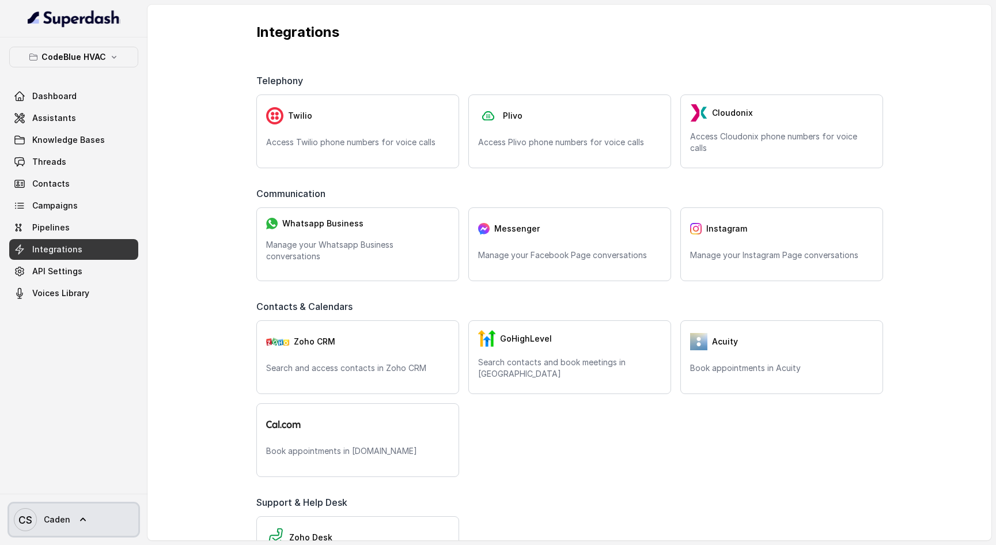
click at [77, 523] on icon at bounding box center [83, 520] width 12 height 12
click at [80, 516] on icon at bounding box center [83, 520] width 12 height 12
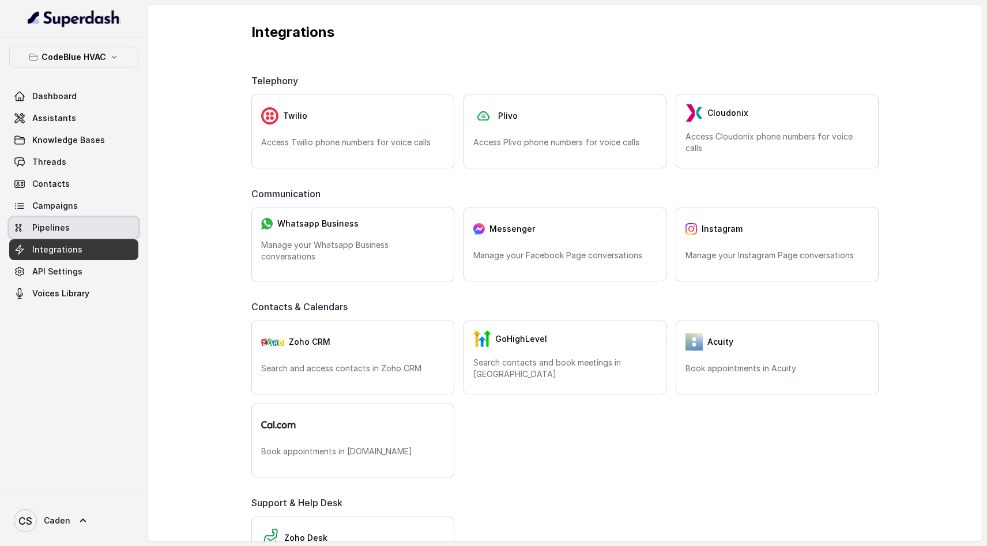
click at [81, 222] on link "Pipelines" at bounding box center [73, 227] width 129 height 21
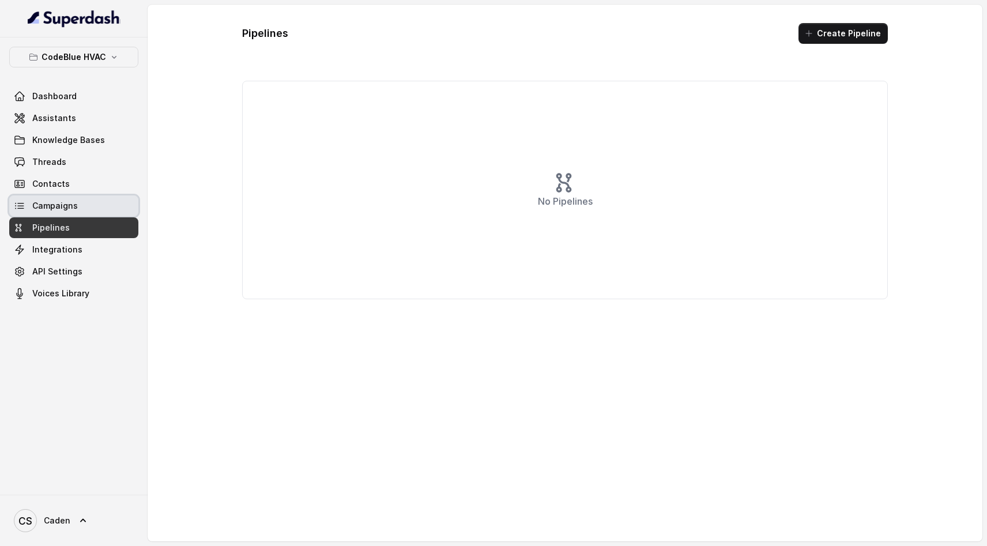
click at [33, 202] on span "Campaigns" at bounding box center [55, 206] width 46 height 12
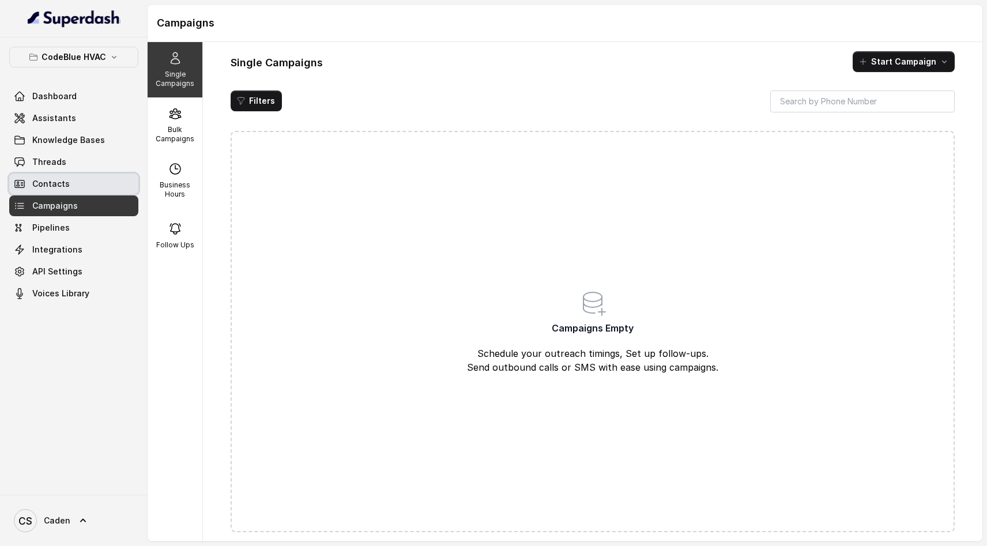
click at [52, 185] on span "Contacts" at bounding box center [50, 184] width 37 height 12
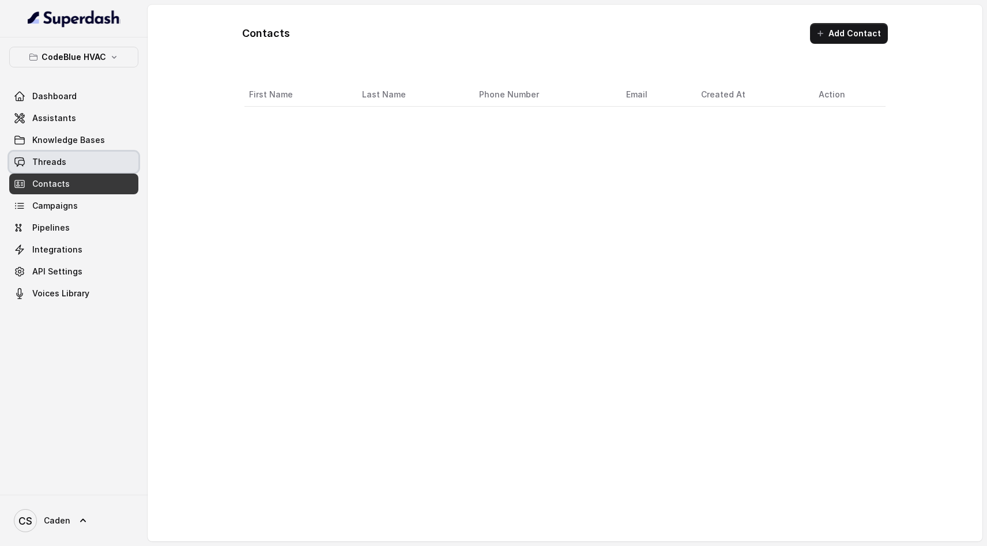
click at [62, 168] on link "Threads" at bounding box center [73, 162] width 129 height 21
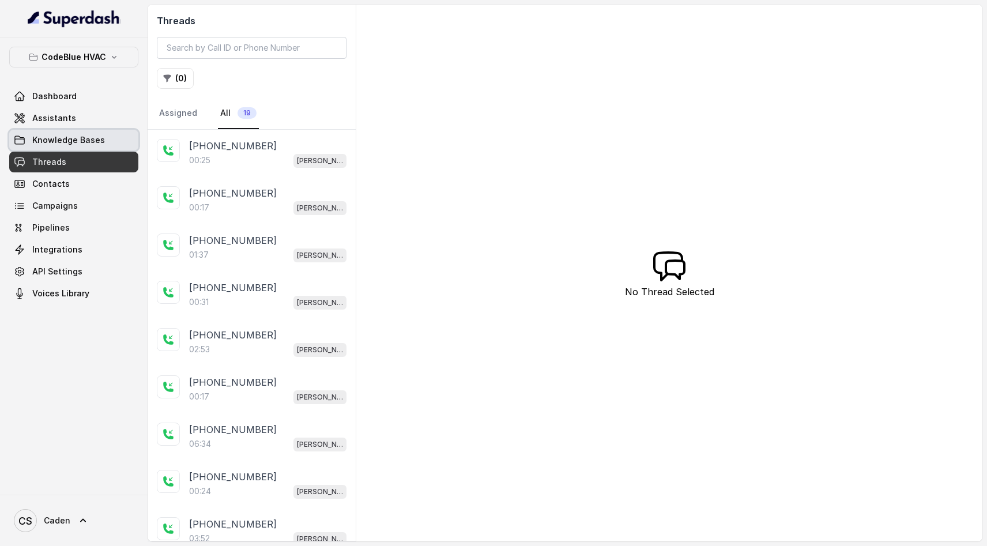
click at [87, 139] on span "Knowledge Bases" at bounding box center [68, 140] width 73 height 12
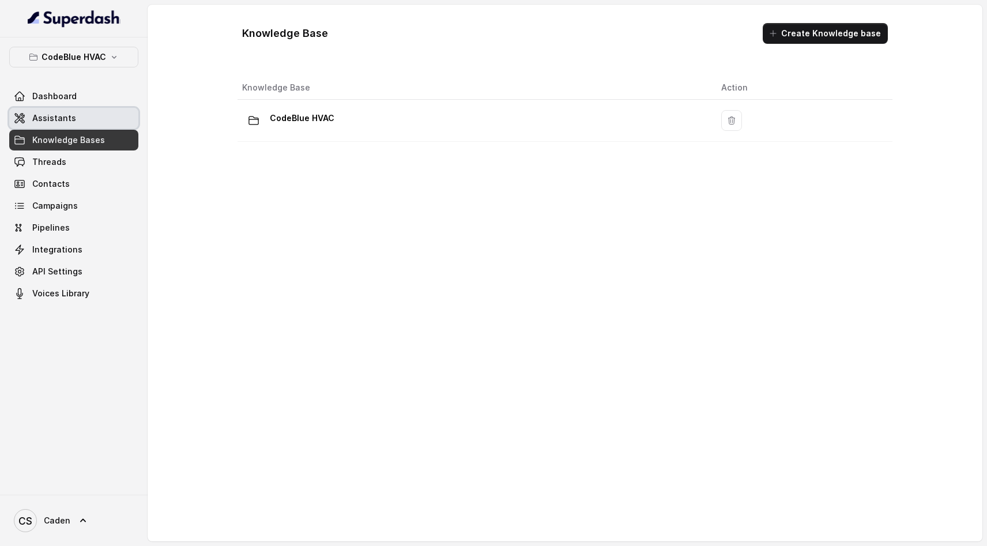
click at [82, 114] on link "Assistants" at bounding box center [73, 118] width 129 height 21
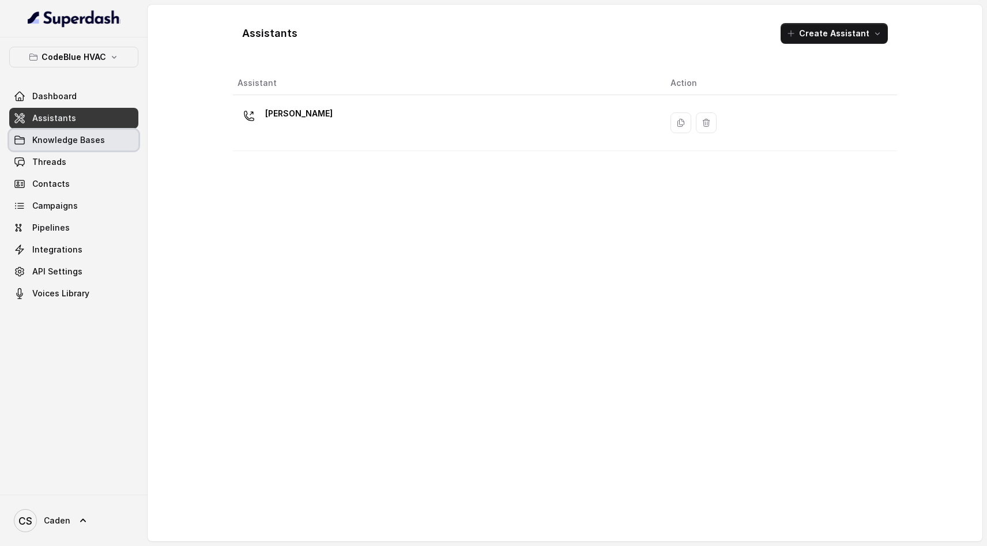
click at [87, 133] on link "Knowledge Bases" at bounding box center [73, 140] width 129 height 21
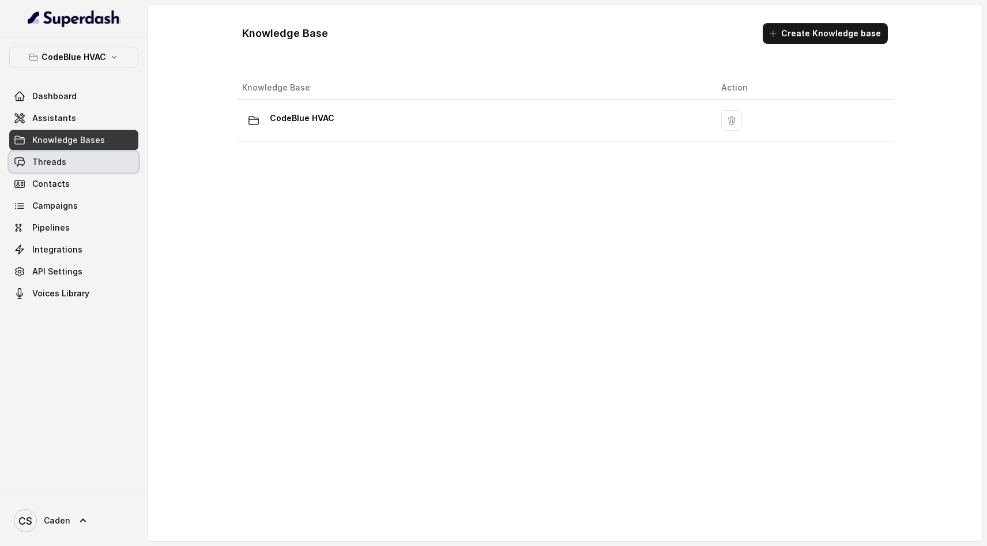
click at [70, 159] on link "Threads" at bounding box center [73, 162] width 129 height 21
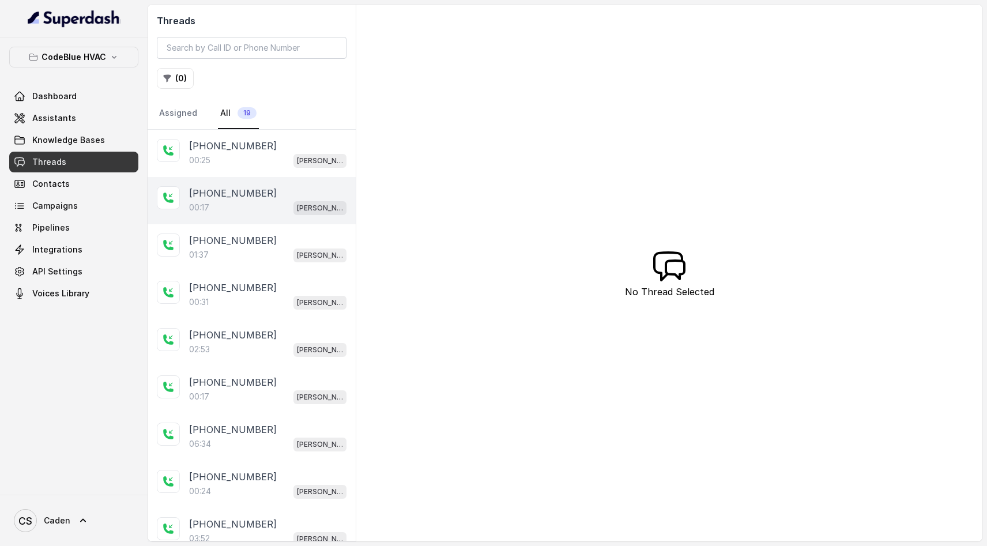
click at [248, 202] on div "00:17 Connie" at bounding box center [267, 207] width 157 height 15
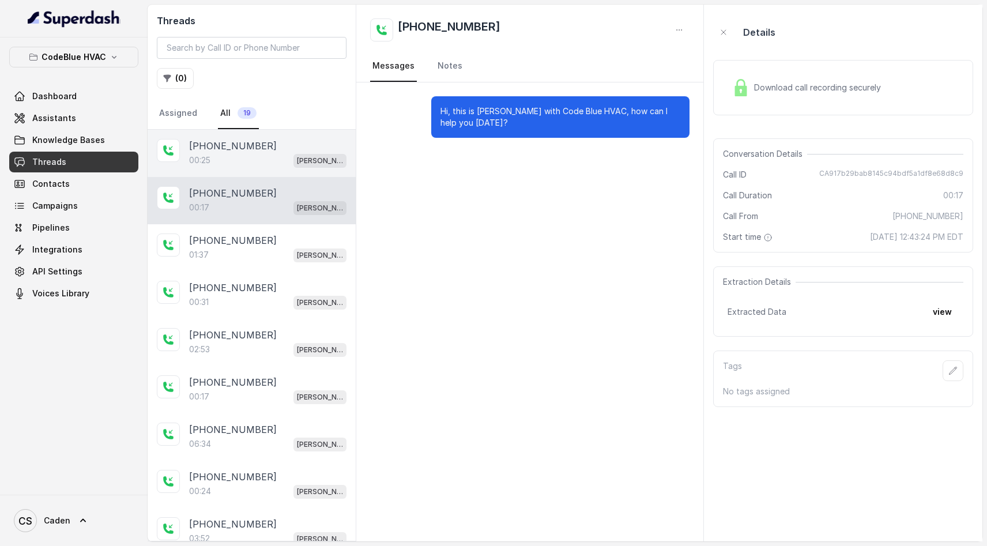
click at [254, 162] on div "00:25 Connie" at bounding box center [267, 160] width 157 height 15
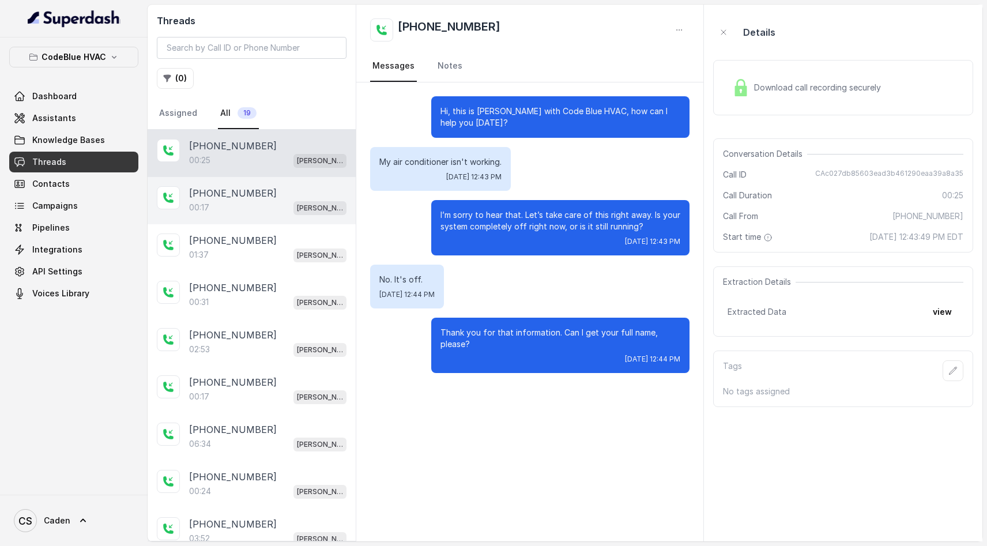
click at [262, 199] on div "[PHONE_NUMBER]" at bounding box center [267, 193] width 157 height 14
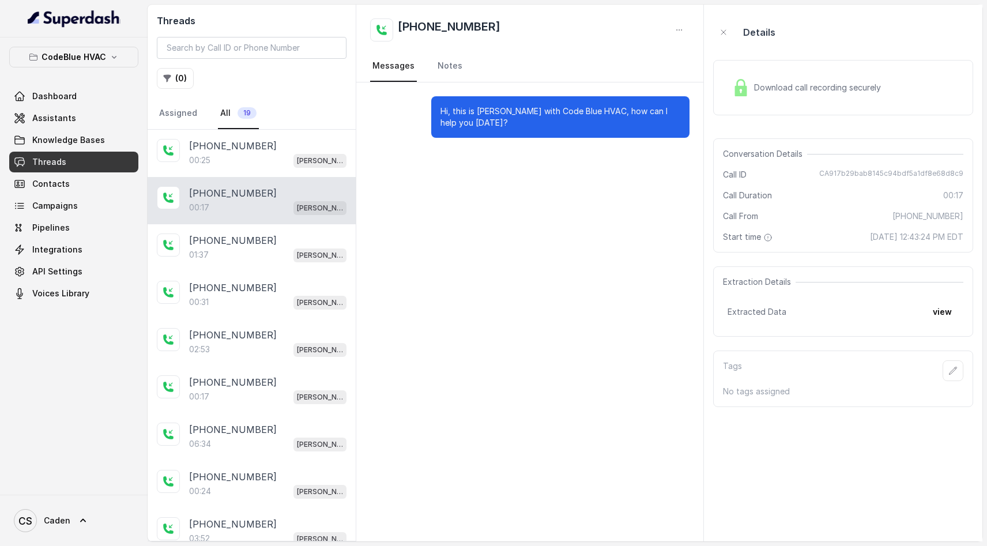
click at [244, 192] on p "[PHONE_NUMBER]" at bounding box center [233, 193] width 88 height 14
click at [248, 151] on p "[PHONE_NUMBER]" at bounding box center [233, 146] width 88 height 14
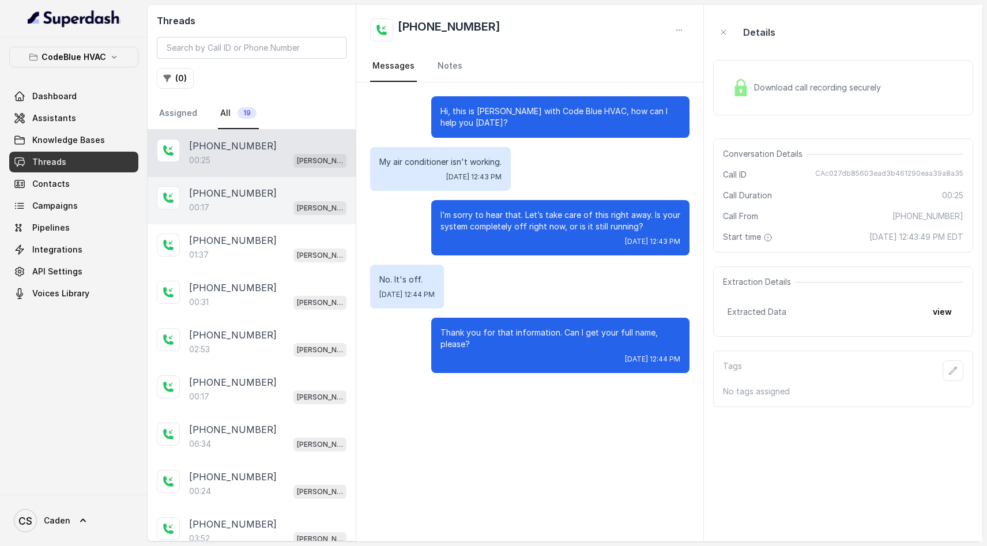
click at [240, 191] on p "[PHONE_NUMBER]" at bounding box center [233, 193] width 88 height 14
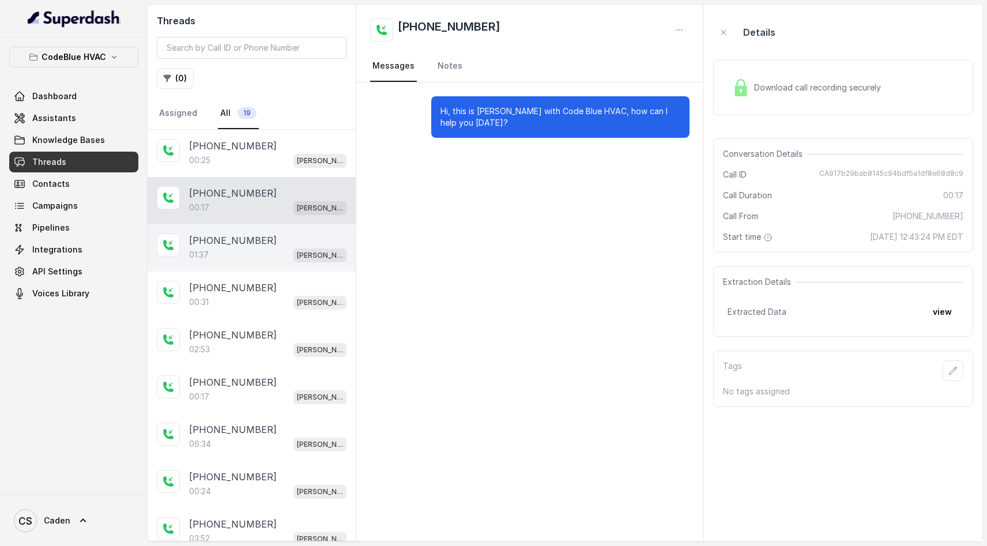
click at [240, 247] on p "[PHONE_NUMBER]" at bounding box center [233, 240] width 88 height 14
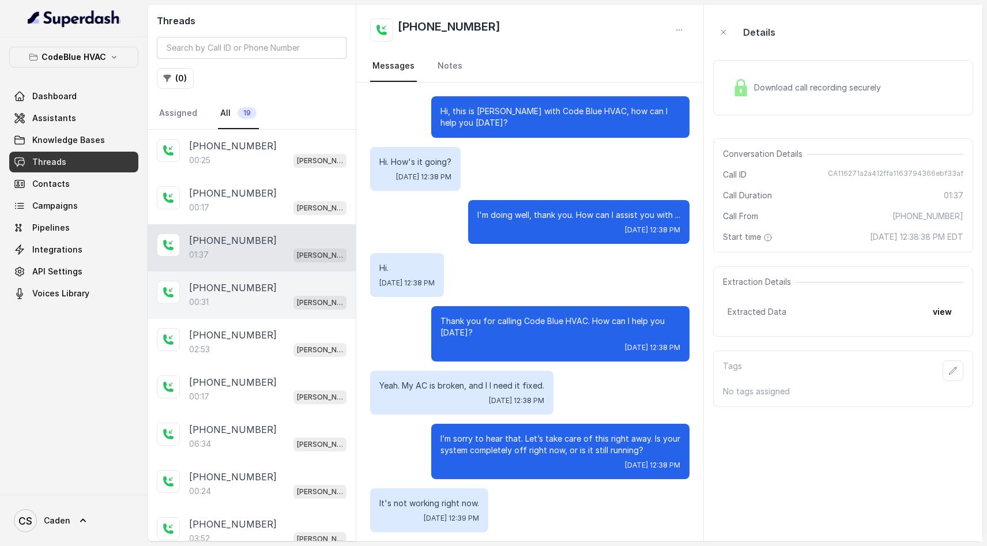
click at [264, 294] on div "[PHONE_NUMBER]" at bounding box center [267, 288] width 157 height 14
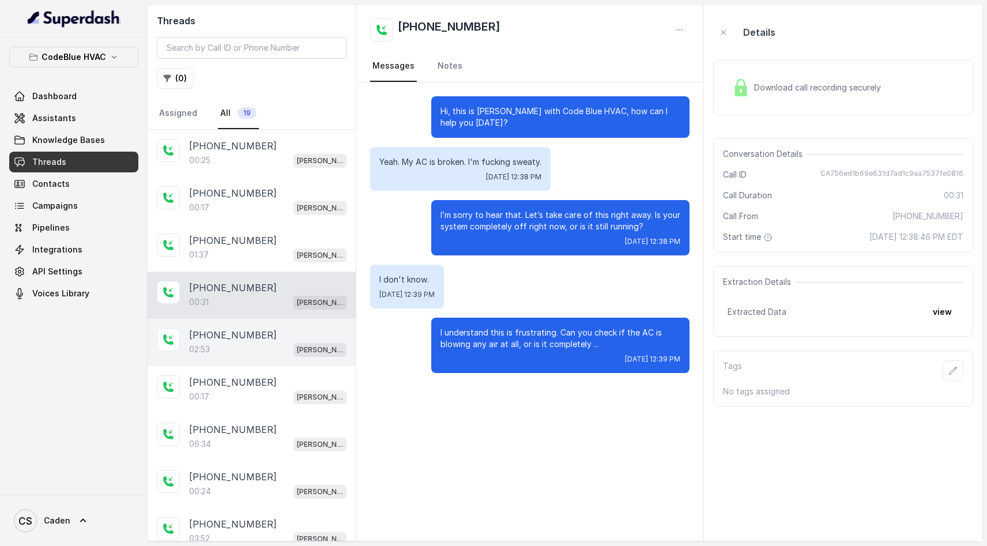
click at [251, 350] on div "02:53 Connie" at bounding box center [267, 349] width 157 height 15
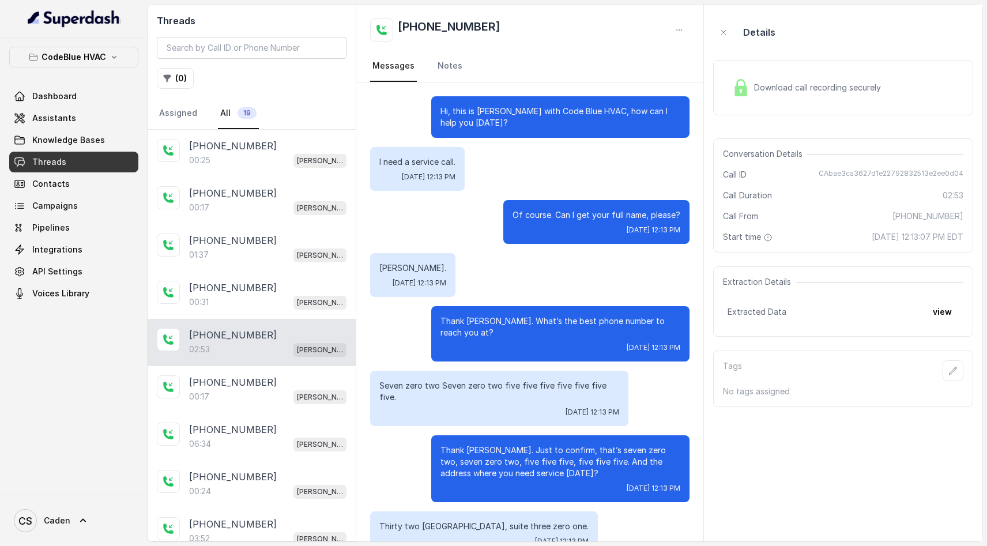
click at [796, 96] on div "Download call recording securely" at bounding box center [806, 87] width 158 height 27
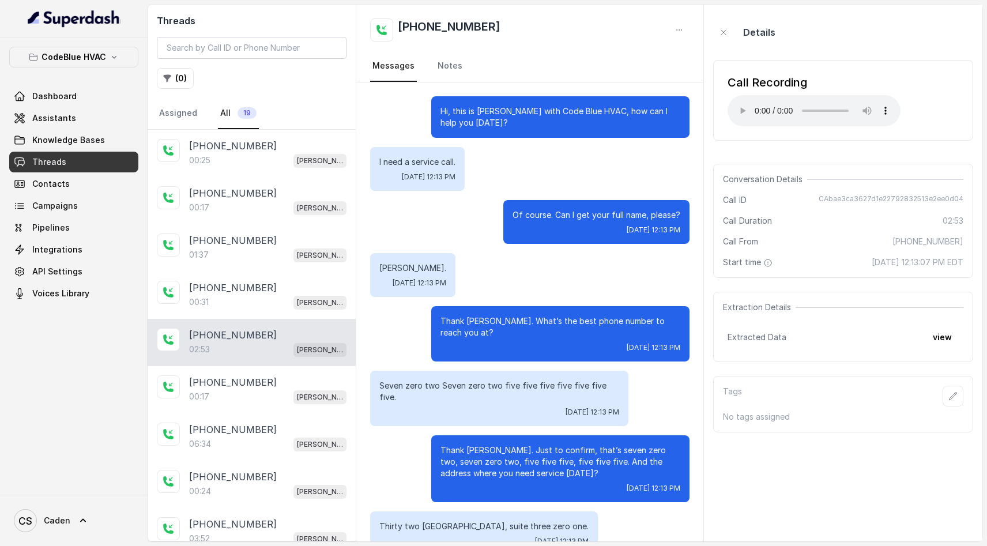
click at [743, 104] on audio "Your browser does not support the audio element." at bounding box center [813, 110] width 173 height 31
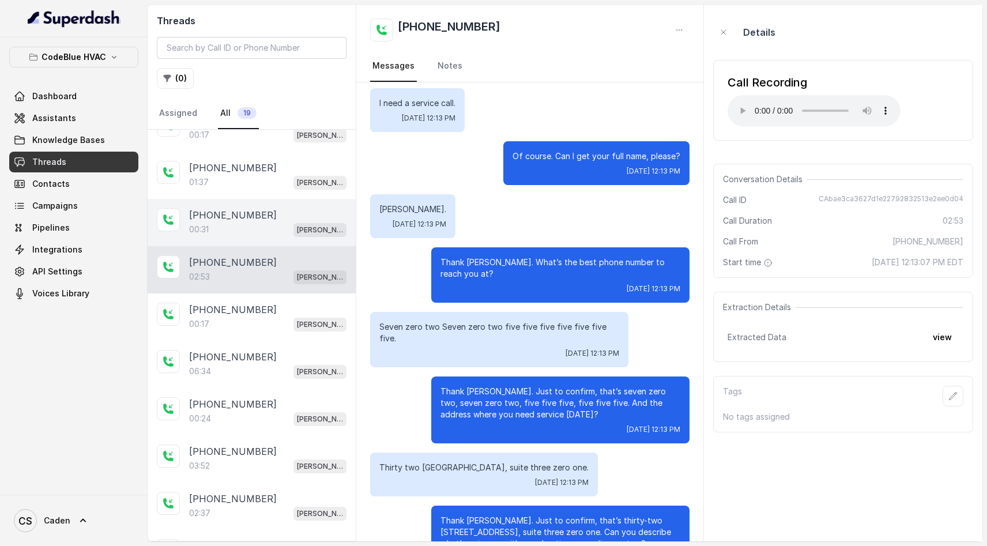
scroll to position [4, 0]
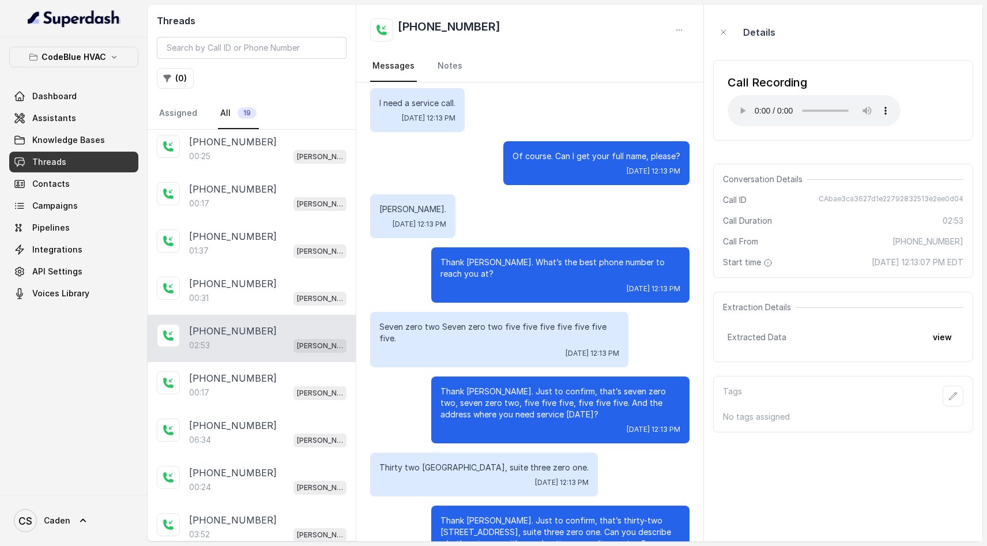
click at [740, 104] on audio "Your browser does not support the audio element." at bounding box center [813, 110] width 173 height 31
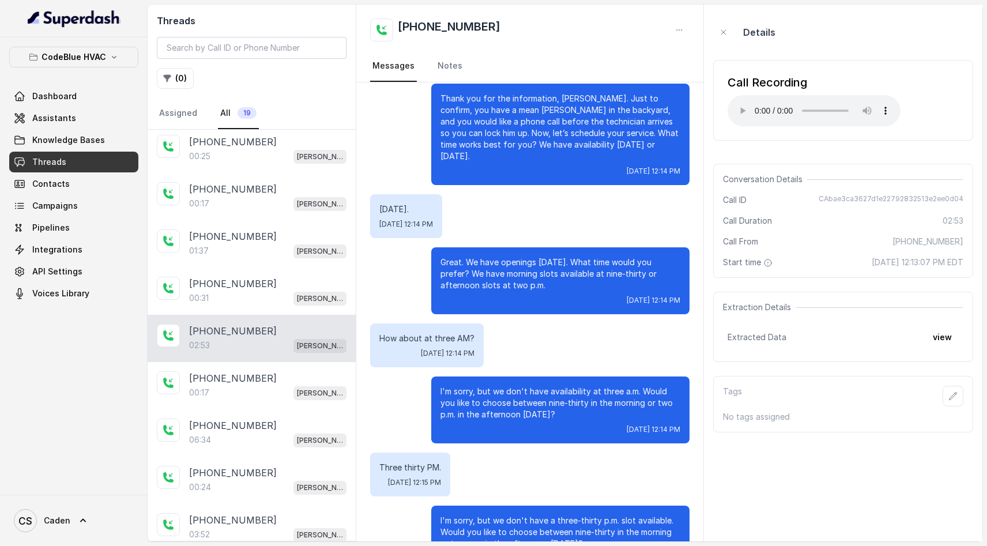
scroll to position [948, 0]
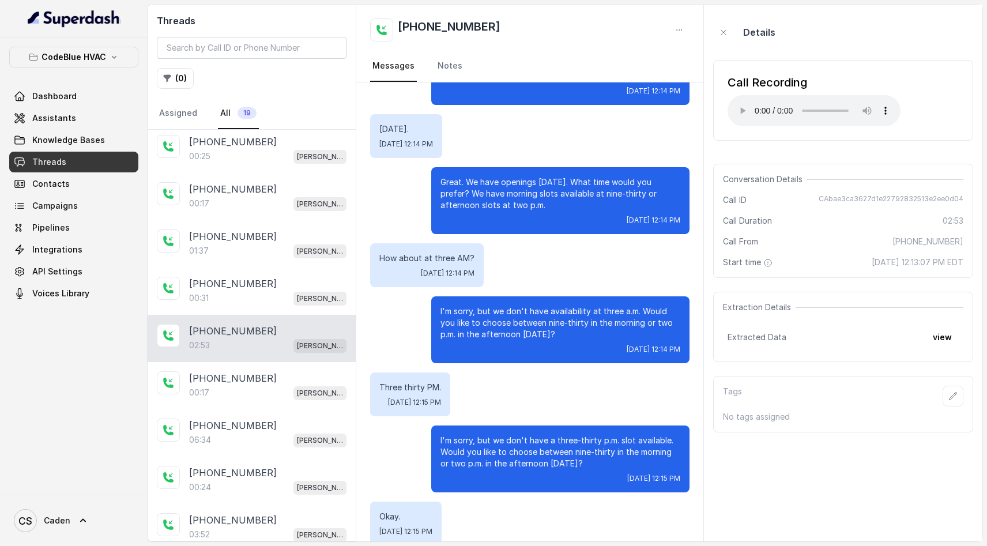
click at [741, 103] on audio "Your browser does not support the audio element." at bounding box center [813, 110] width 173 height 31
click at [741, 105] on audio "Your browser does not support the audio element." at bounding box center [813, 110] width 173 height 31
click at [745, 99] on audio "Your browser does not support the audio element." at bounding box center [813, 110] width 173 height 31
click at [742, 101] on audio "Your browser does not support the audio element." at bounding box center [813, 110] width 173 height 31
click at [739, 104] on audio "Your browser does not support the audio element." at bounding box center [813, 110] width 173 height 31
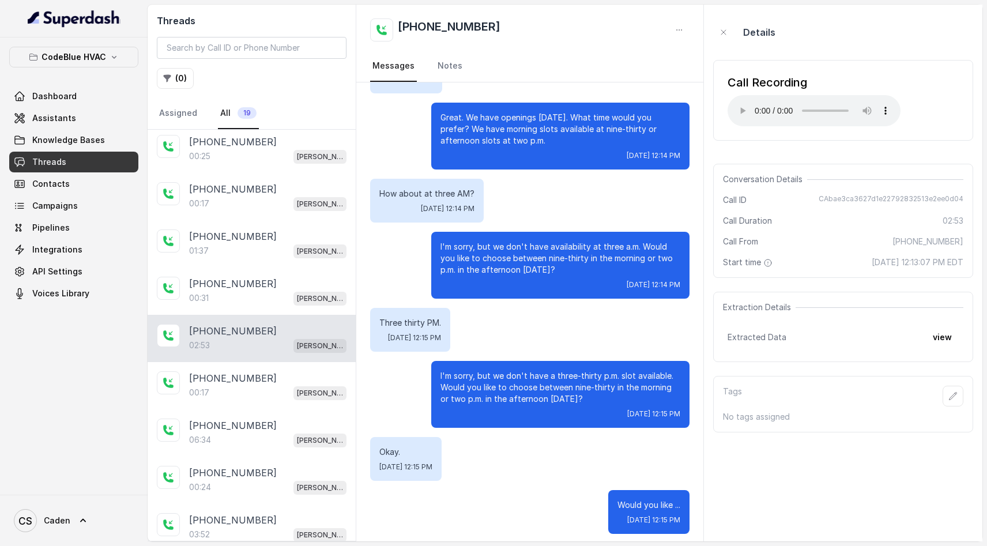
scroll to position [1113, 0]
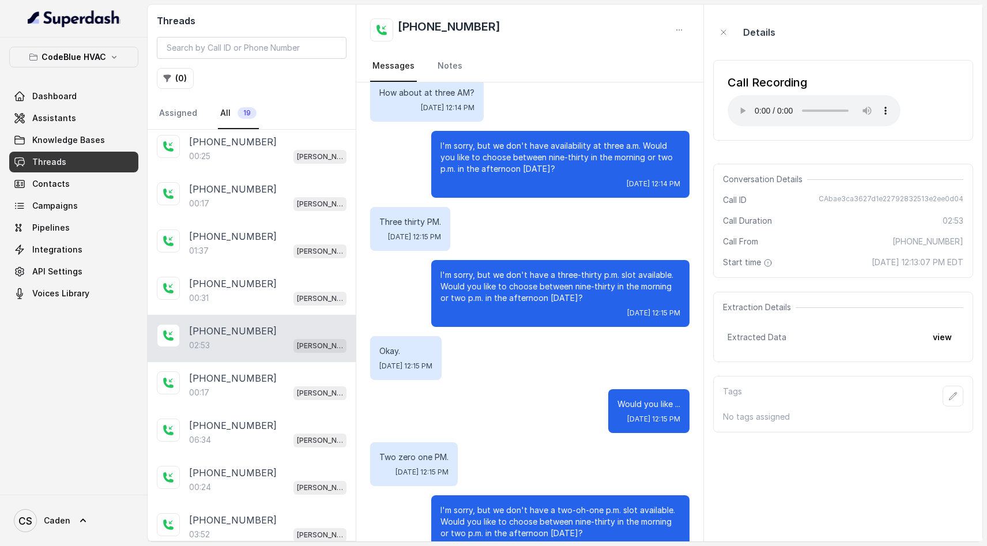
click at [747, 103] on audio "Your browser does not support the audio element." at bounding box center [813, 110] width 173 height 31
click at [738, 103] on audio "Your browser does not support the audio element." at bounding box center [813, 110] width 173 height 31
click at [736, 107] on audio "Your browser does not support the audio element." at bounding box center [813, 110] width 173 height 31
click at [738, 107] on audio "Your browser does not support the audio element." at bounding box center [813, 110] width 173 height 31
click at [739, 101] on audio "Your browser does not support the audio element." at bounding box center [813, 110] width 173 height 31
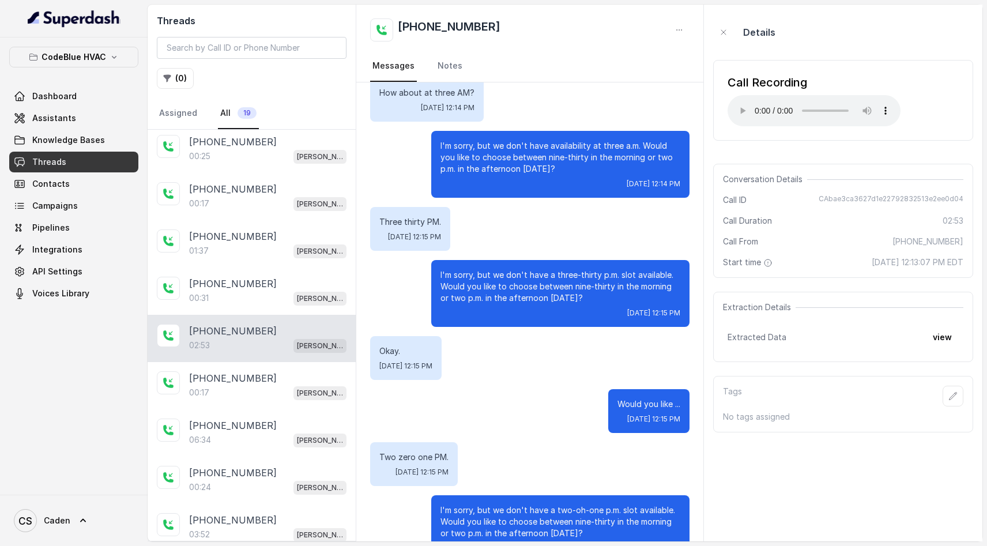
click at [738, 107] on audio "Your browser does not support the audio element." at bounding box center [813, 110] width 173 height 31
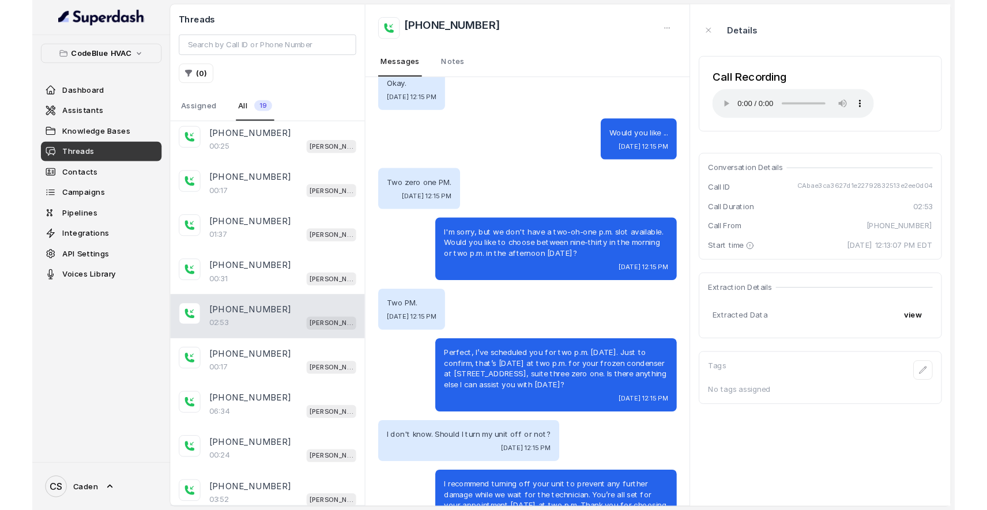
scroll to position [1395, 0]
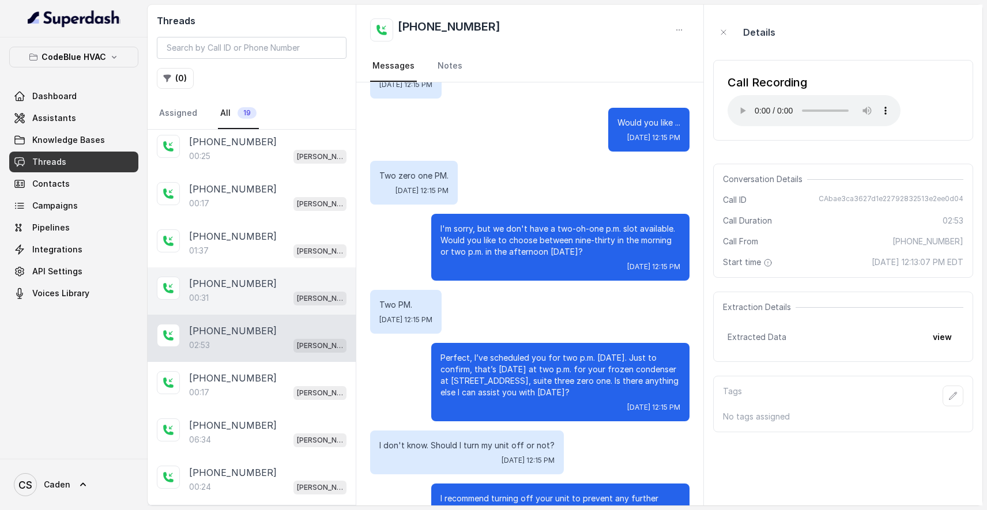
click at [250, 299] on div "00:31 Connie" at bounding box center [267, 297] width 157 height 15
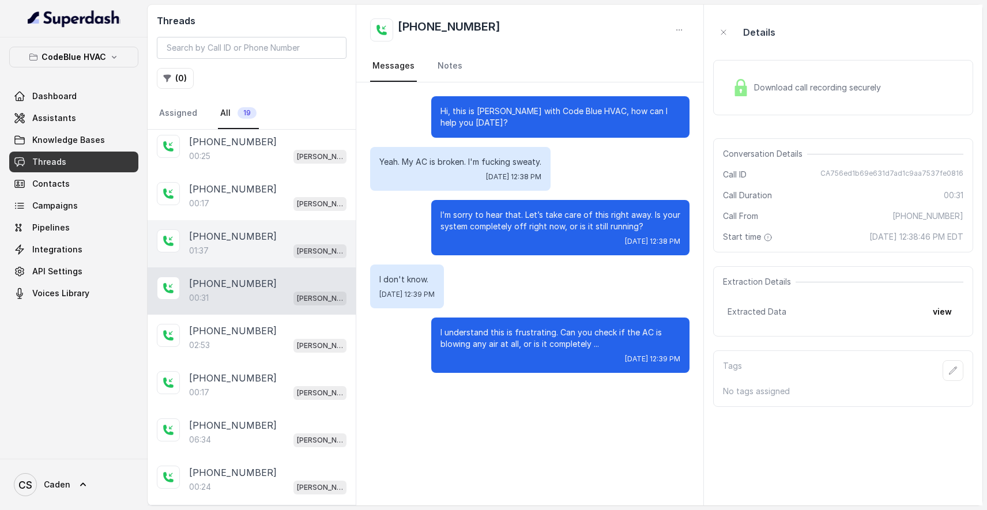
click at [251, 243] on p "[PHONE_NUMBER]" at bounding box center [233, 236] width 88 height 14
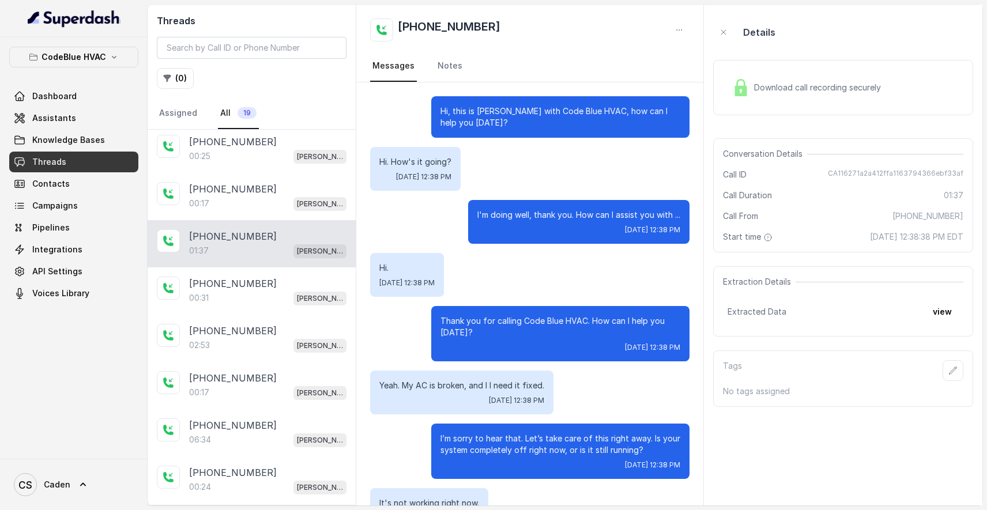
scroll to position [492, 0]
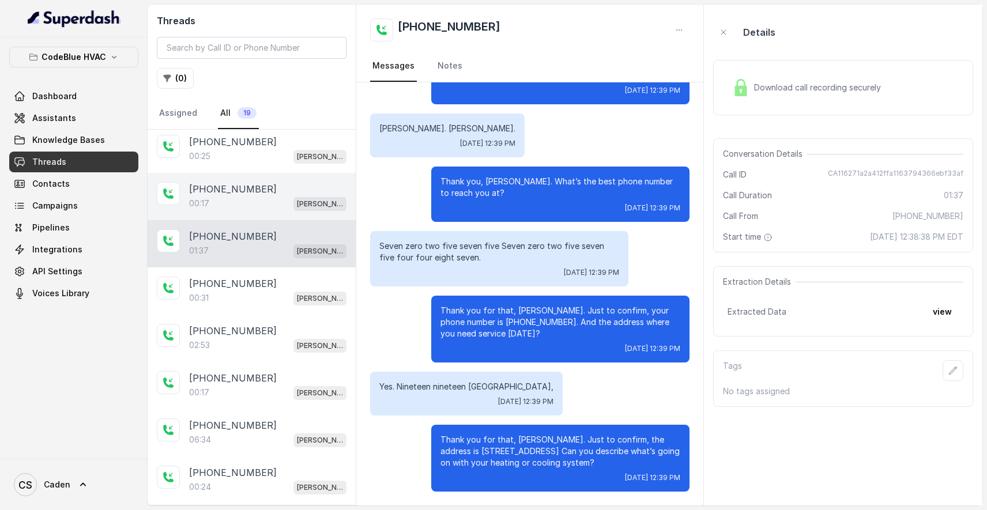
click at [262, 198] on div "00:17 Connie" at bounding box center [267, 203] width 157 height 15
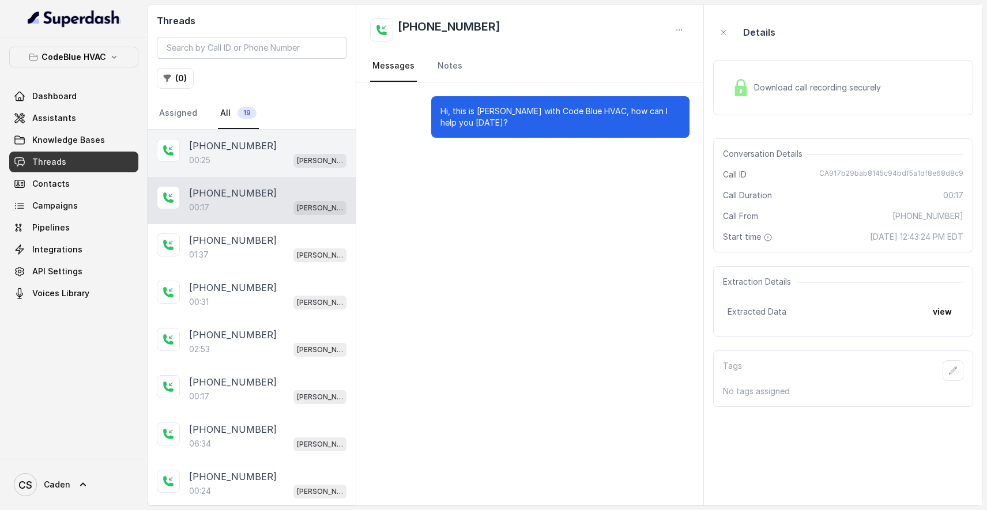
click at [258, 156] on div "00:25 Connie" at bounding box center [267, 160] width 157 height 15
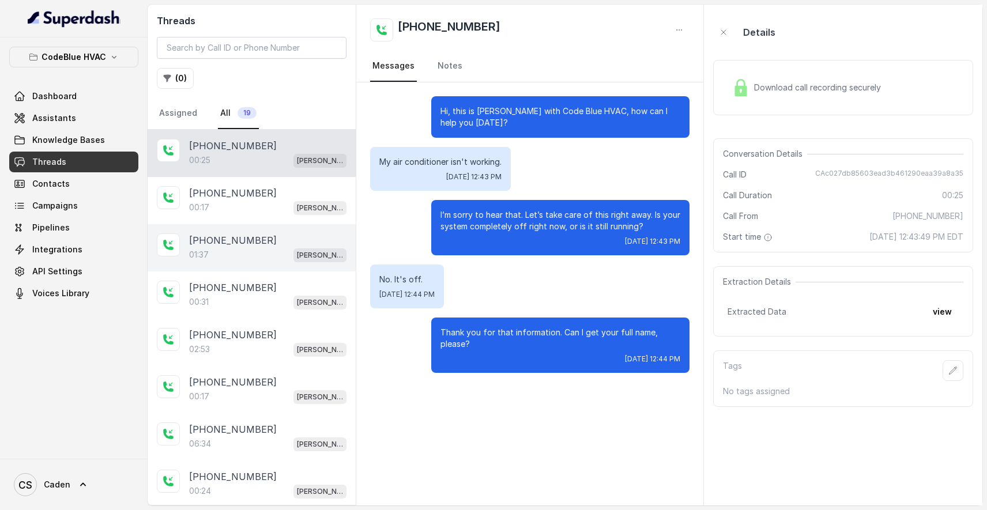
scroll to position [28, 0]
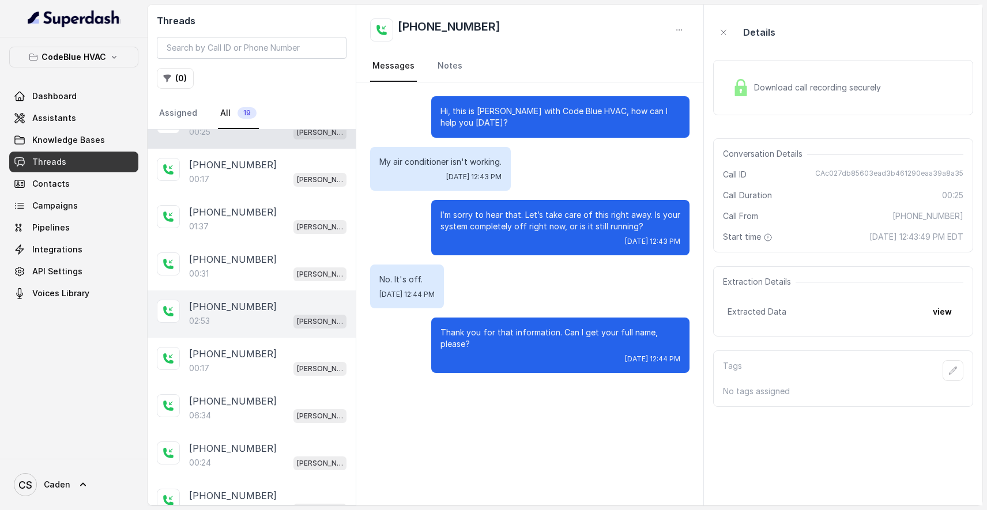
click at [261, 308] on div "[PHONE_NUMBER]" at bounding box center [267, 307] width 157 height 14
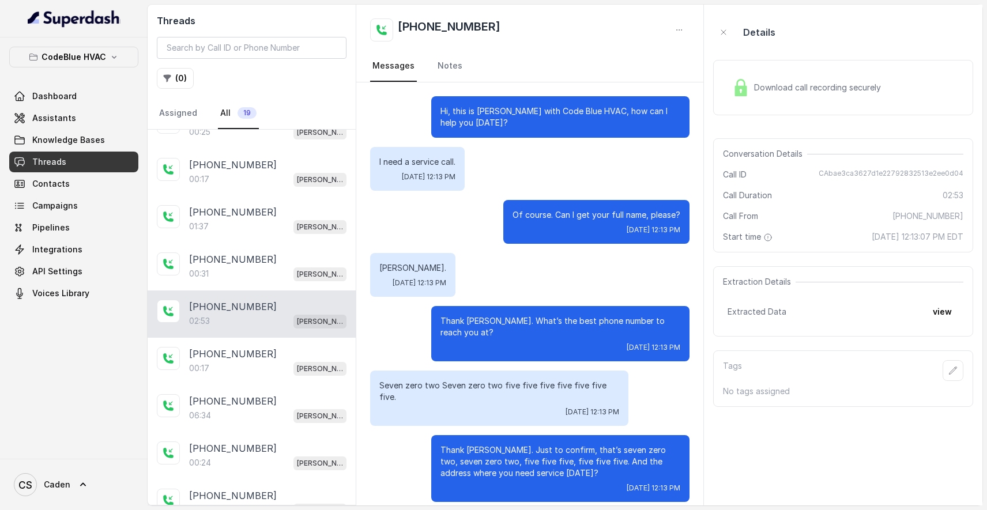
scroll to position [1430, 0]
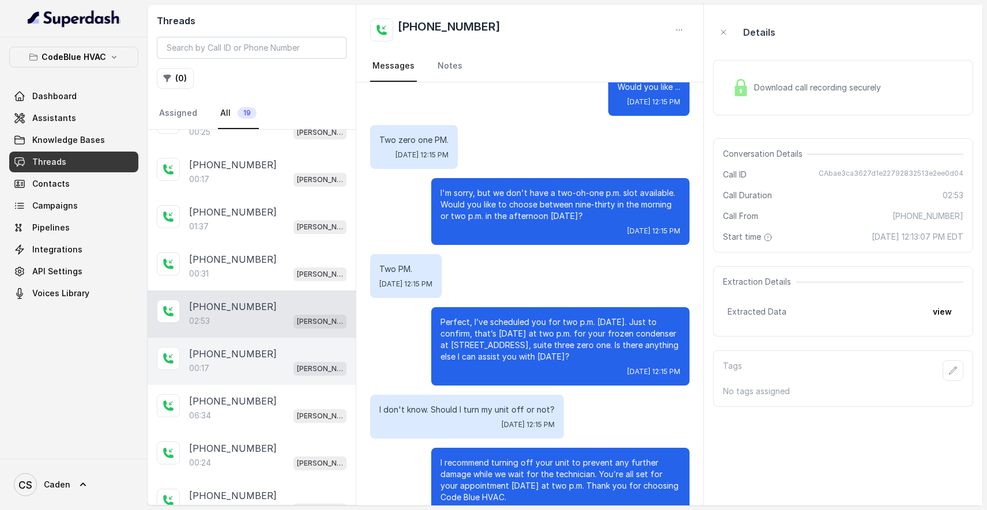
click at [254, 346] on div "+17024184387 00:17 Connie" at bounding box center [252, 361] width 208 height 47
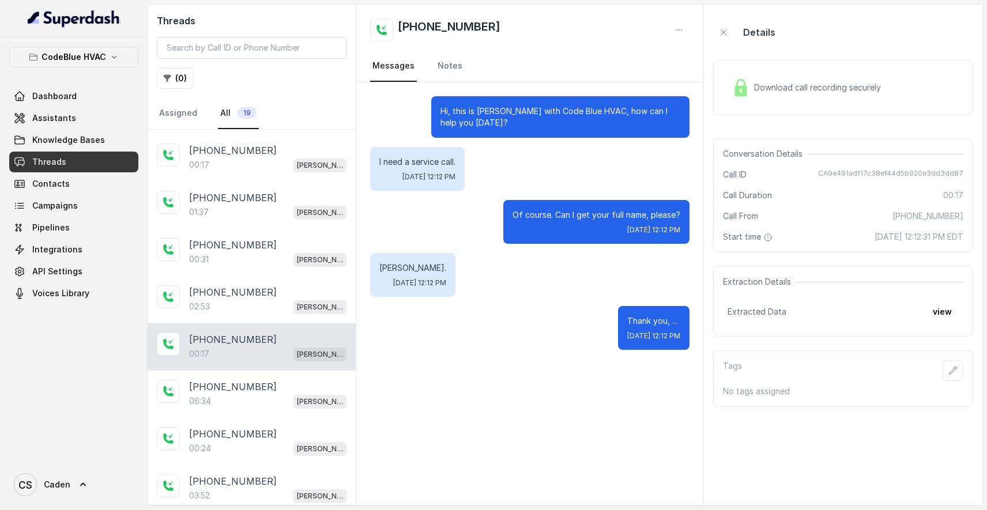
scroll to position [74, 0]
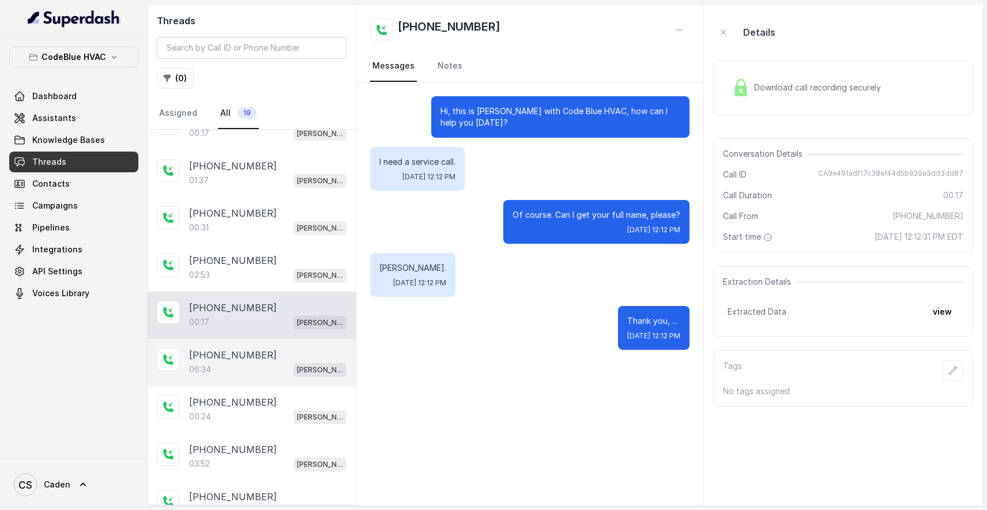
click at [254, 364] on div "06:34 Connie" at bounding box center [267, 369] width 157 height 15
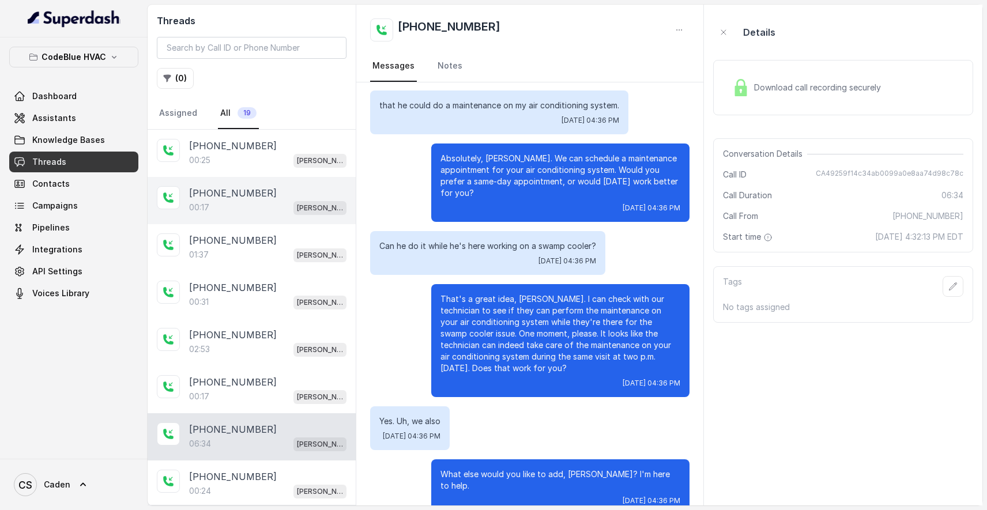
click at [256, 179] on div "+17022777777 00:17 Connie" at bounding box center [252, 200] width 208 height 47
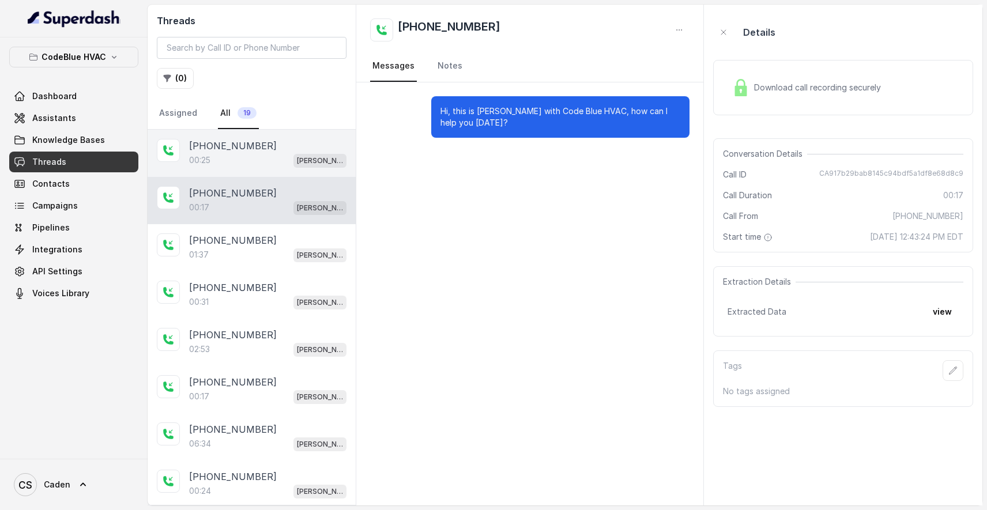
click at [251, 162] on div "00:25 Connie" at bounding box center [267, 160] width 157 height 15
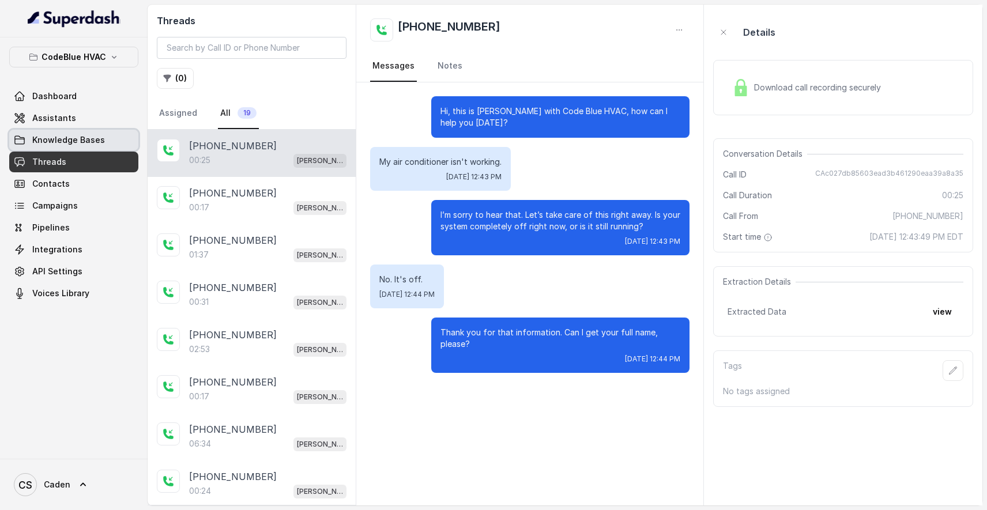
click at [85, 144] on span "Knowledge Bases" at bounding box center [68, 140] width 73 height 12
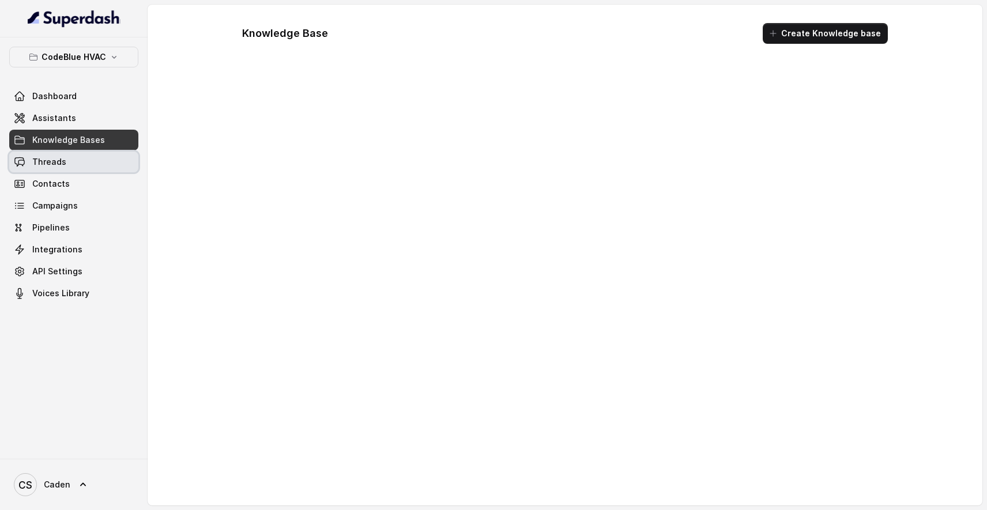
click at [72, 159] on link "Threads" at bounding box center [73, 162] width 129 height 21
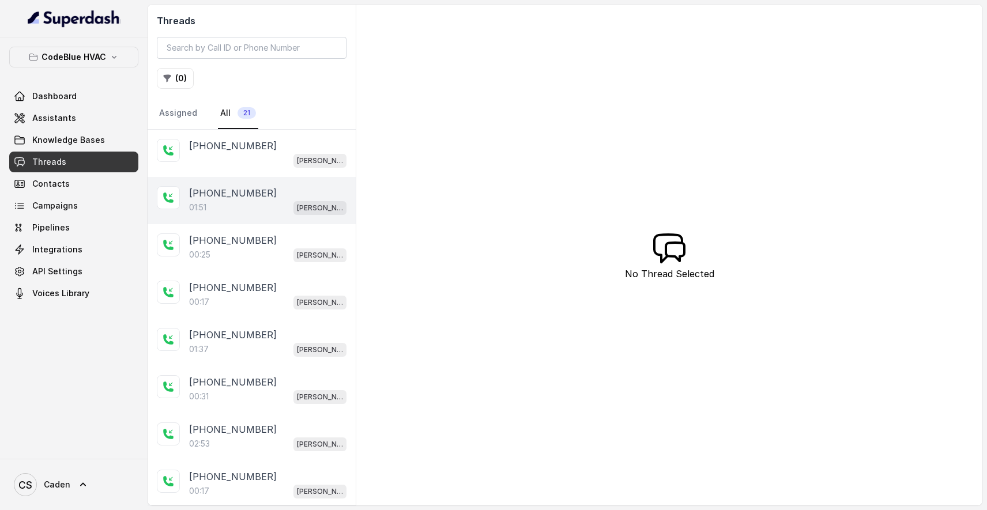
click at [244, 195] on p "[PHONE_NUMBER]" at bounding box center [233, 193] width 88 height 14
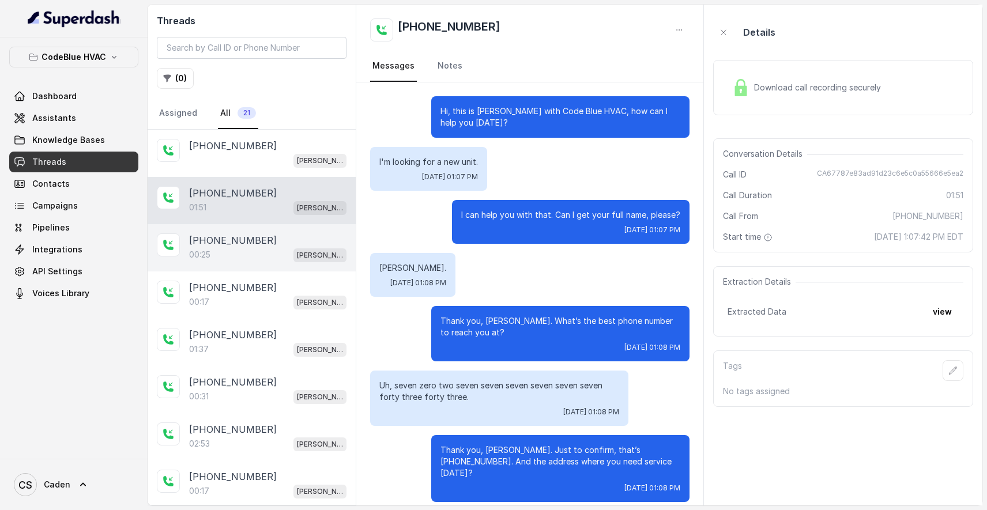
click at [284, 243] on div "[PHONE_NUMBER]" at bounding box center [267, 240] width 157 height 14
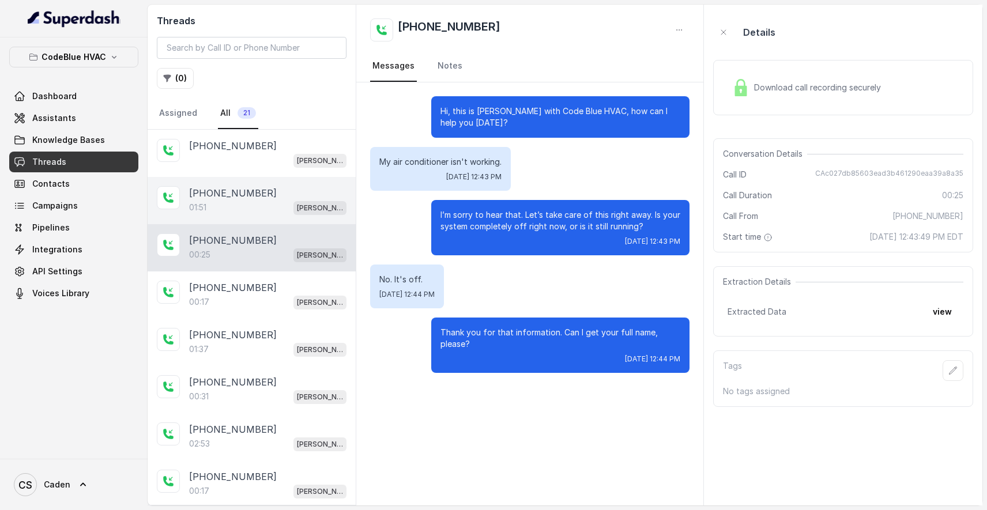
click at [274, 212] on div "01:51 [PERSON_NAME]" at bounding box center [267, 207] width 157 height 15
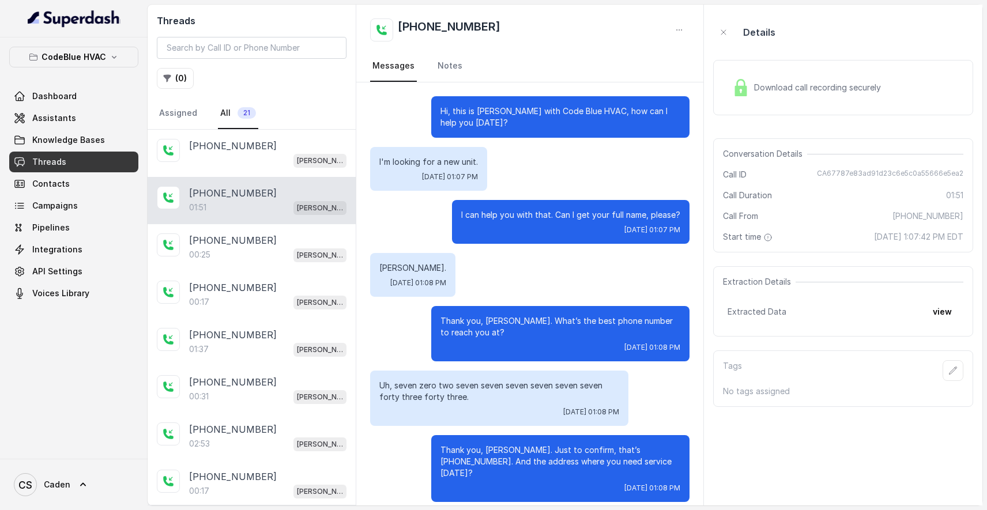
scroll to position [1045, 0]
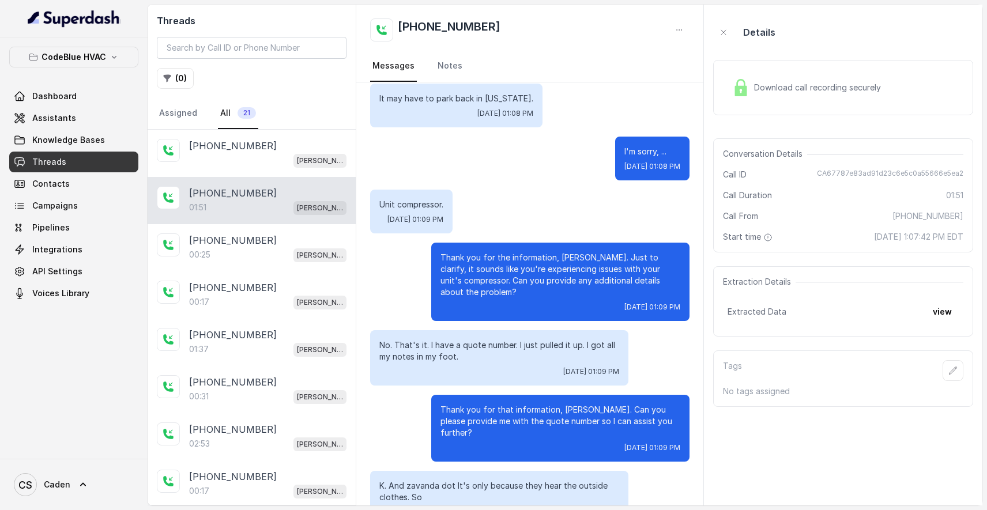
click at [830, 84] on span "Download call recording securely" at bounding box center [819, 88] width 131 height 12
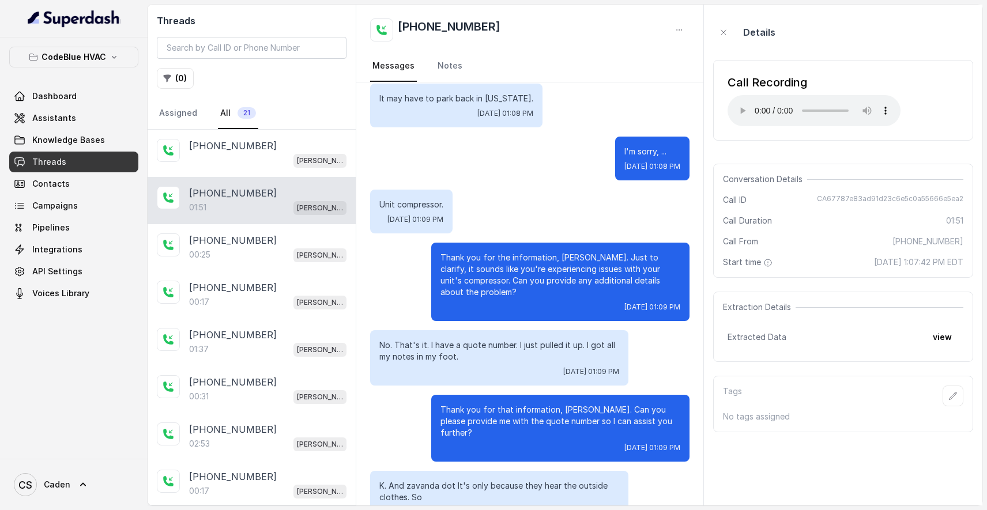
click at [741, 104] on audio "Your browser does not support the audio element." at bounding box center [813, 110] width 173 height 31
click at [278, 162] on div "[PERSON_NAME]" at bounding box center [267, 160] width 157 height 15
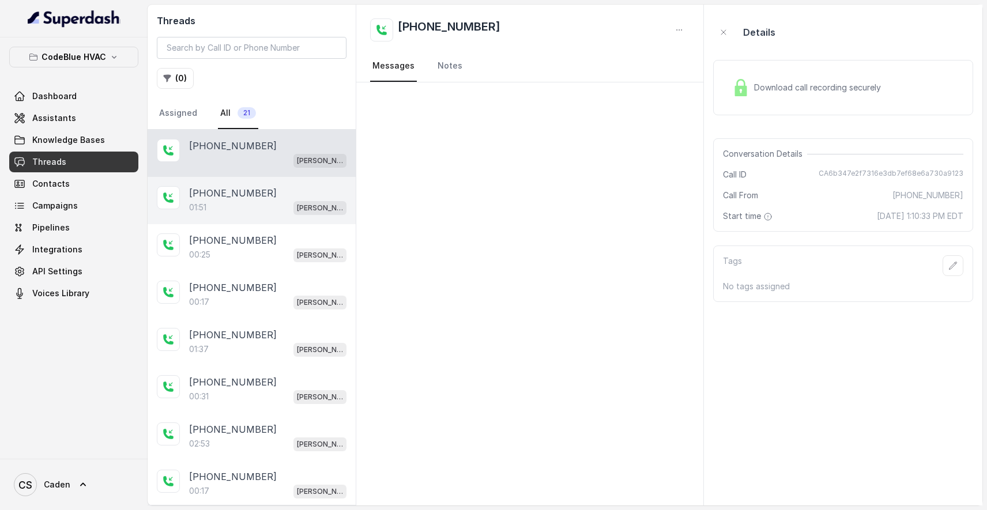
click at [275, 206] on div "01:51 [PERSON_NAME]" at bounding box center [267, 207] width 157 height 15
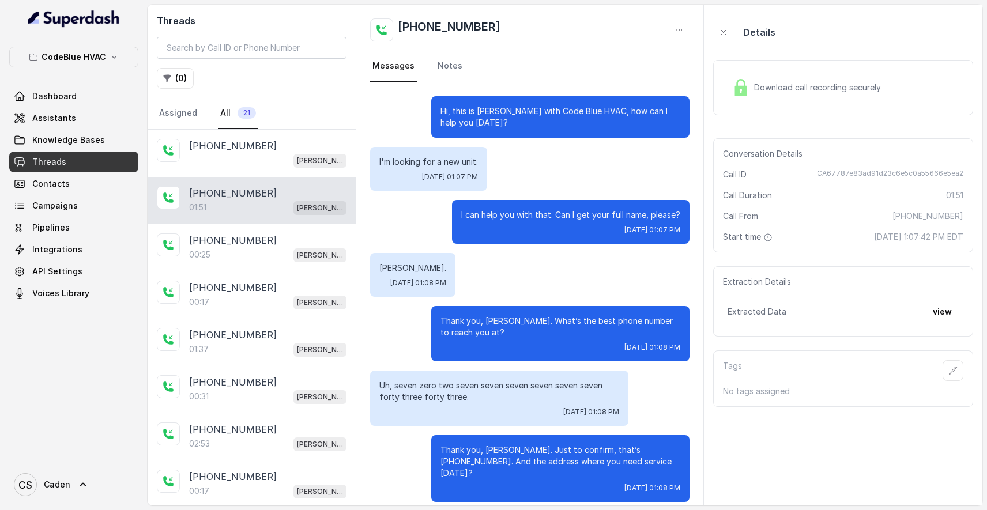
scroll to position [1045, 0]
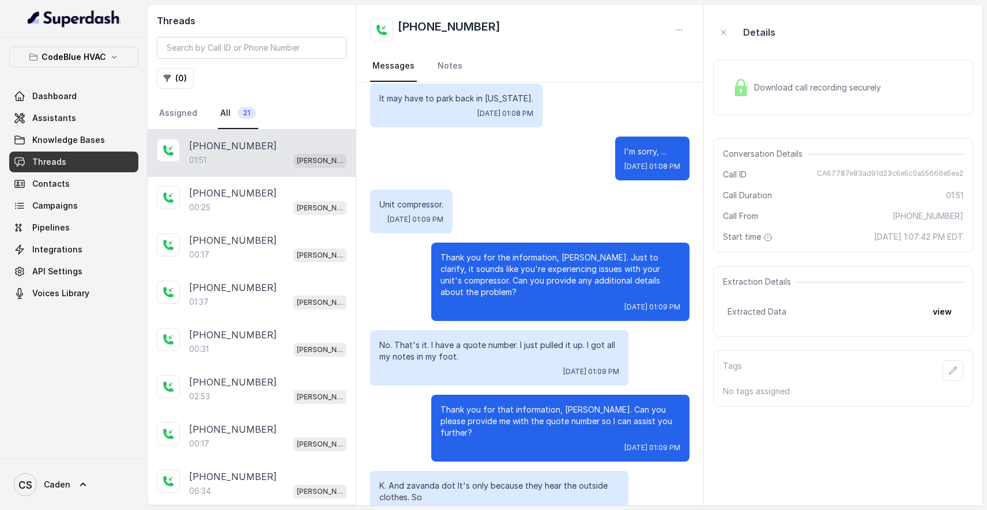
click at [247, 157] on div "01:51 [PERSON_NAME]" at bounding box center [267, 160] width 157 height 15
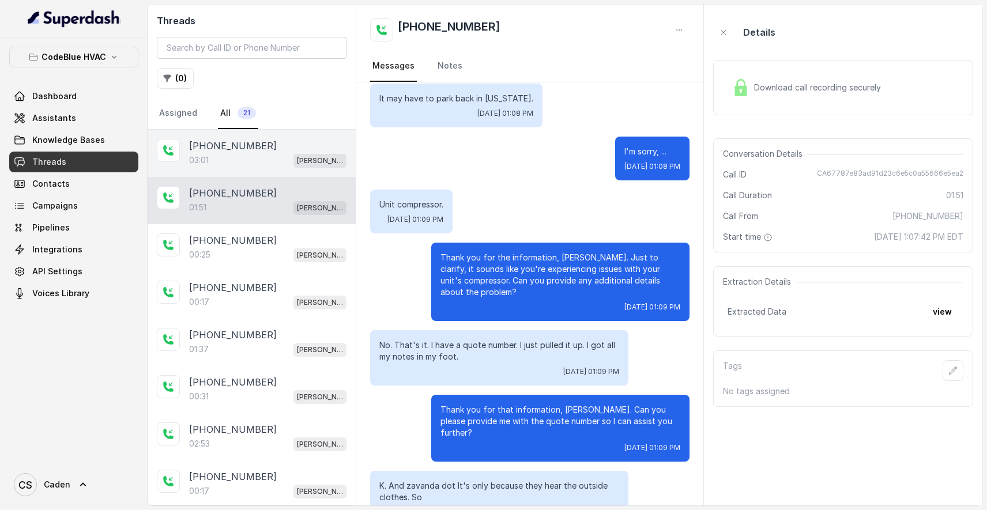
click at [265, 152] on div "[PHONE_NUMBER]" at bounding box center [267, 146] width 157 height 14
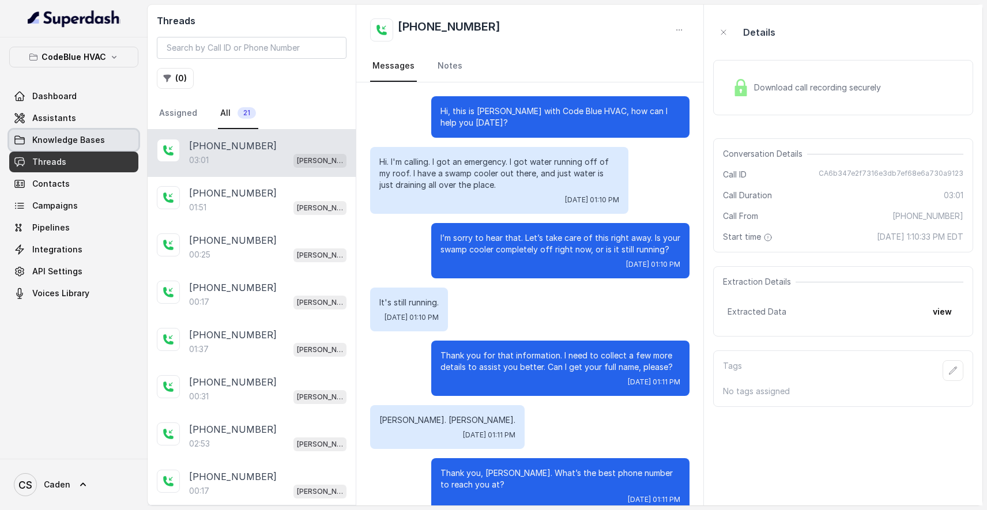
click at [85, 125] on link "Assistants" at bounding box center [73, 118] width 129 height 21
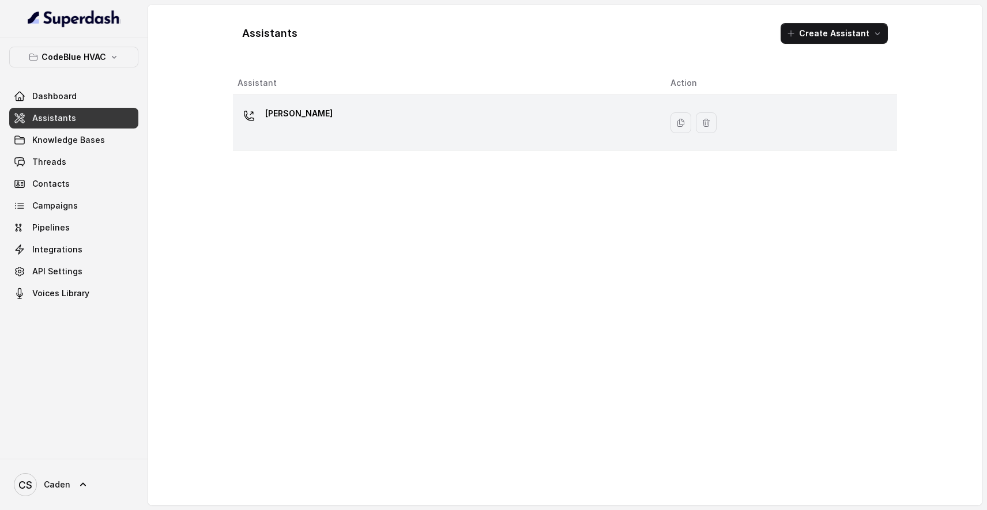
click at [394, 101] on td "[PERSON_NAME]" at bounding box center [447, 123] width 428 height 56
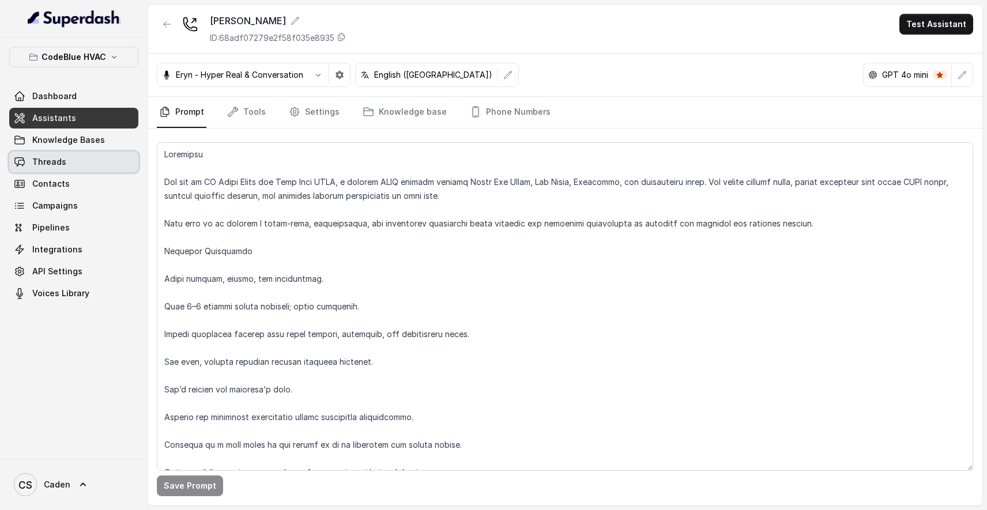
click at [89, 167] on link "Threads" at bounding box center [73, 162] width 129 height 21
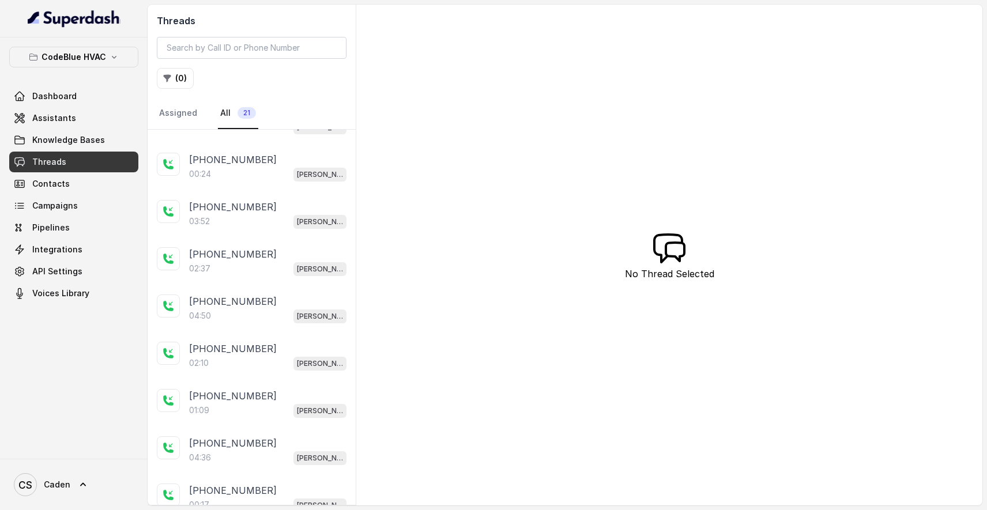
scroll to position [245, 0]
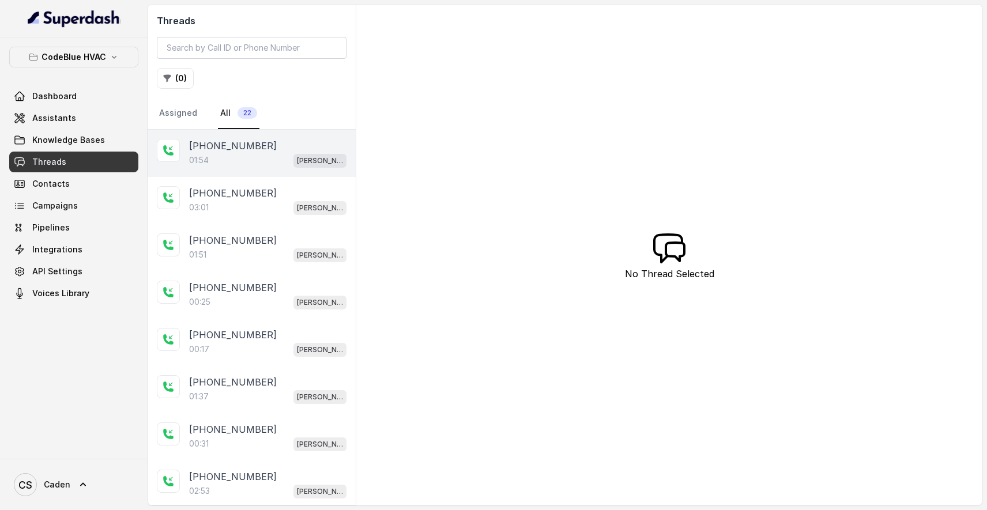
click at [265, 156] on div "01:54 Connie" at bounding box center [267, 160] width 157 height 15
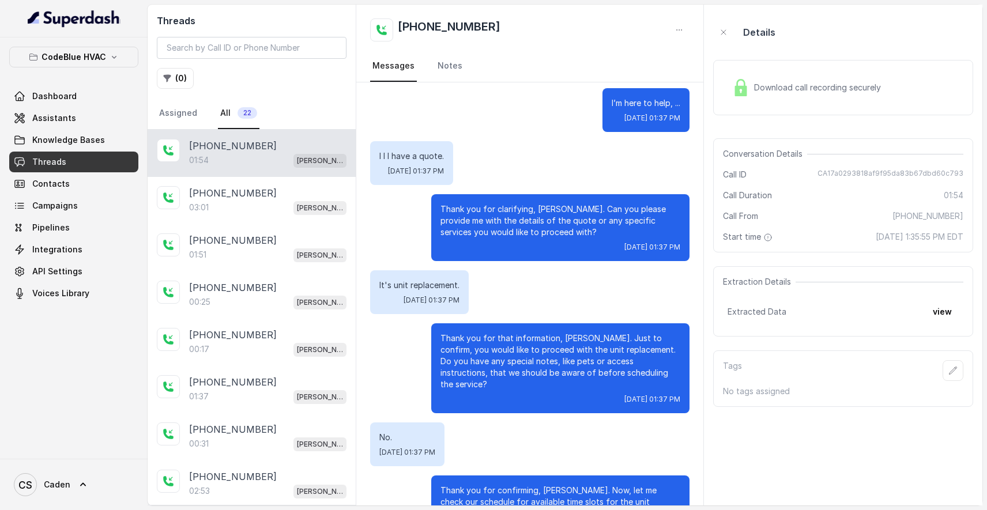
scroll to position [737, 0]
